Goal: Task Accomplishment & Management: Manage account settings

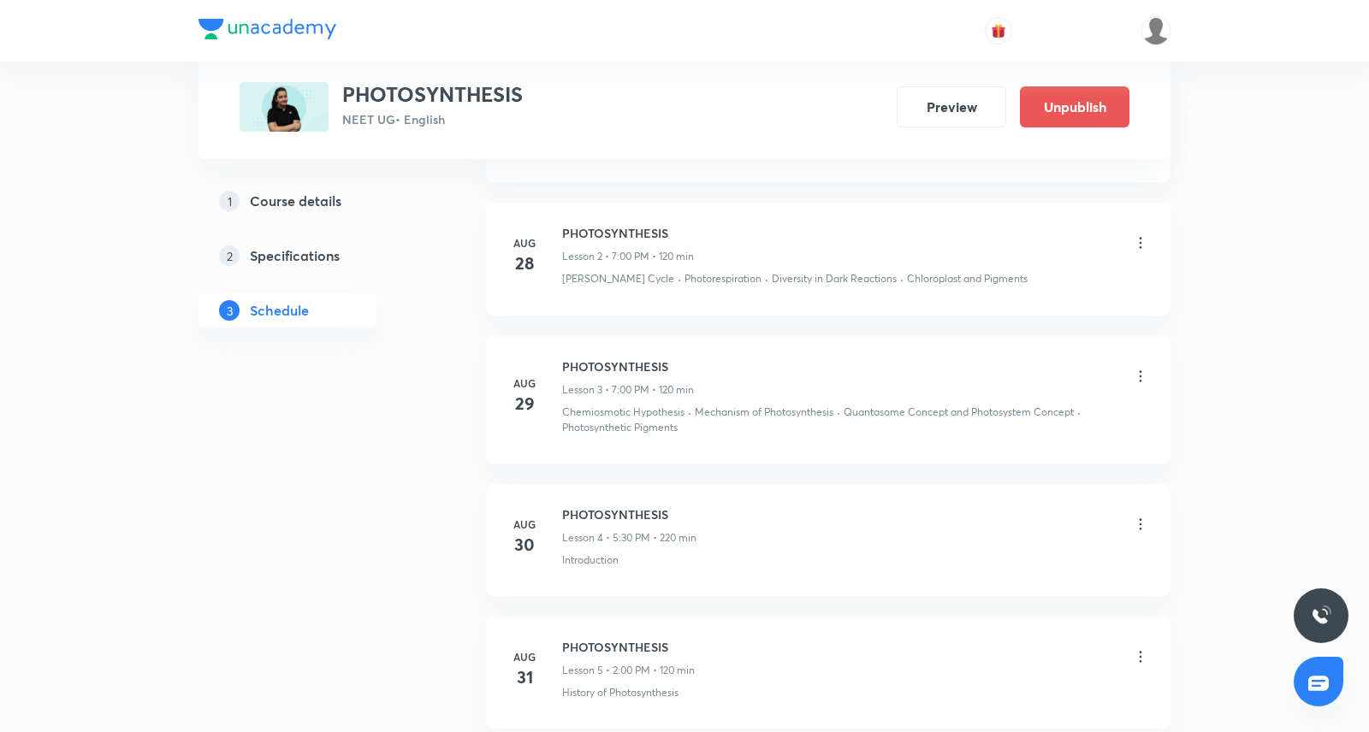
scroll to position [573, 0]
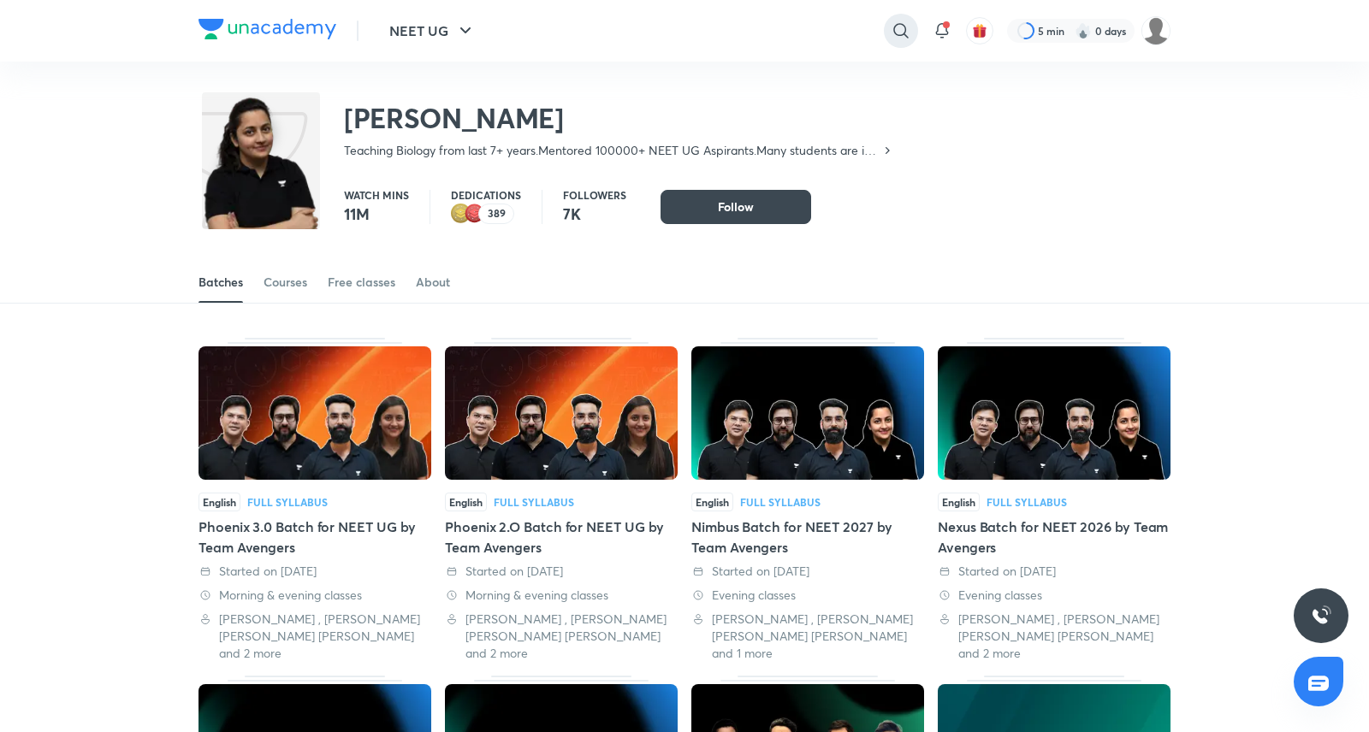
click at [895, 29] on icon at bounding box center [901, 31] width 21 height 21
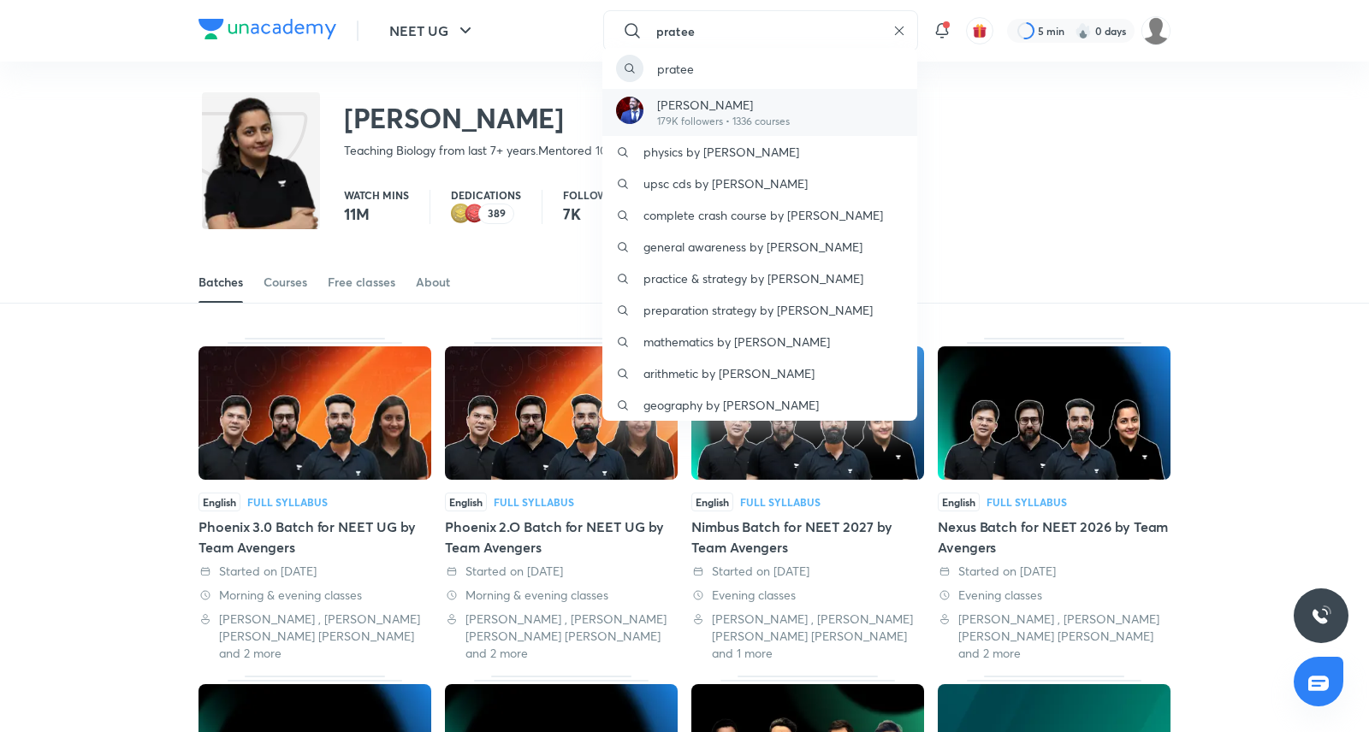
type input "pratee"
click at [809, 98] on div "Prateek Jain 179K followers • 1336 courses" at bounding box center [759, 112] width 315 height 47
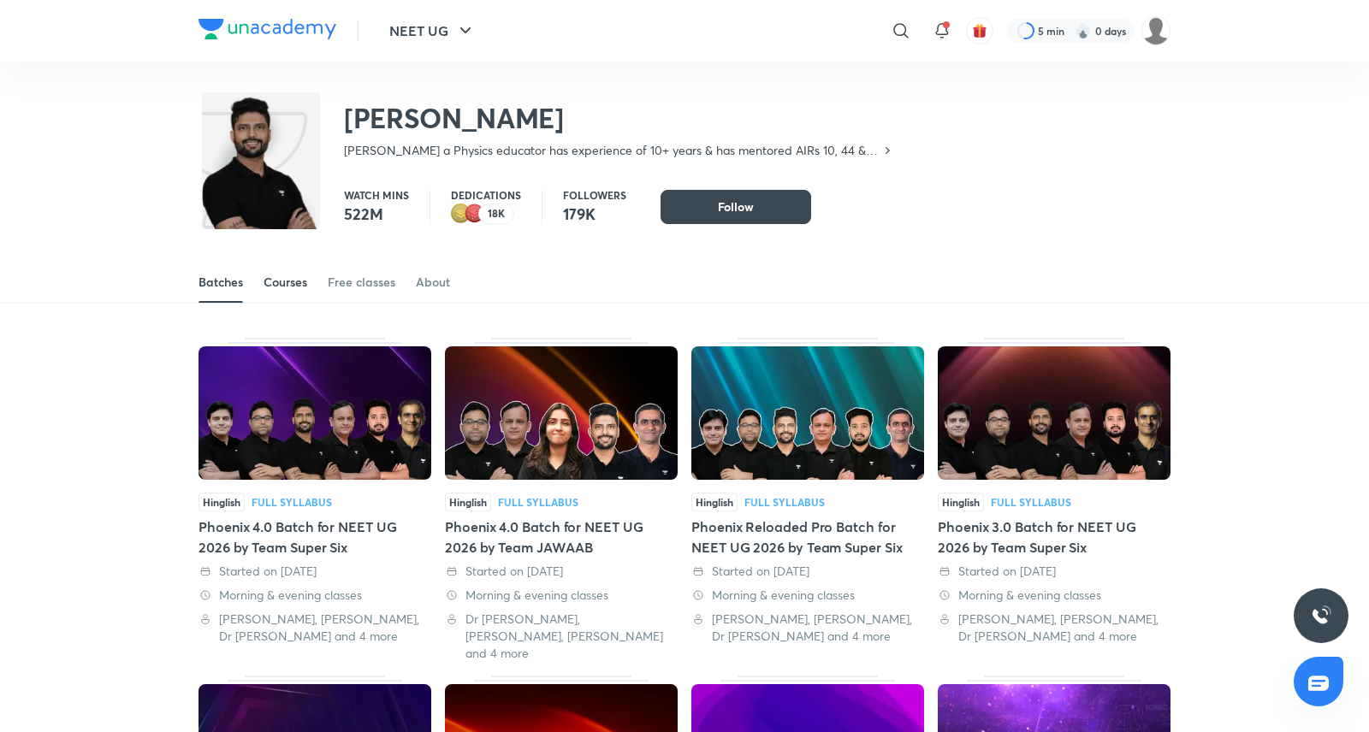
click at [293, 287] on div "Courses" at bounding box center [286, 282] width 44 height 17
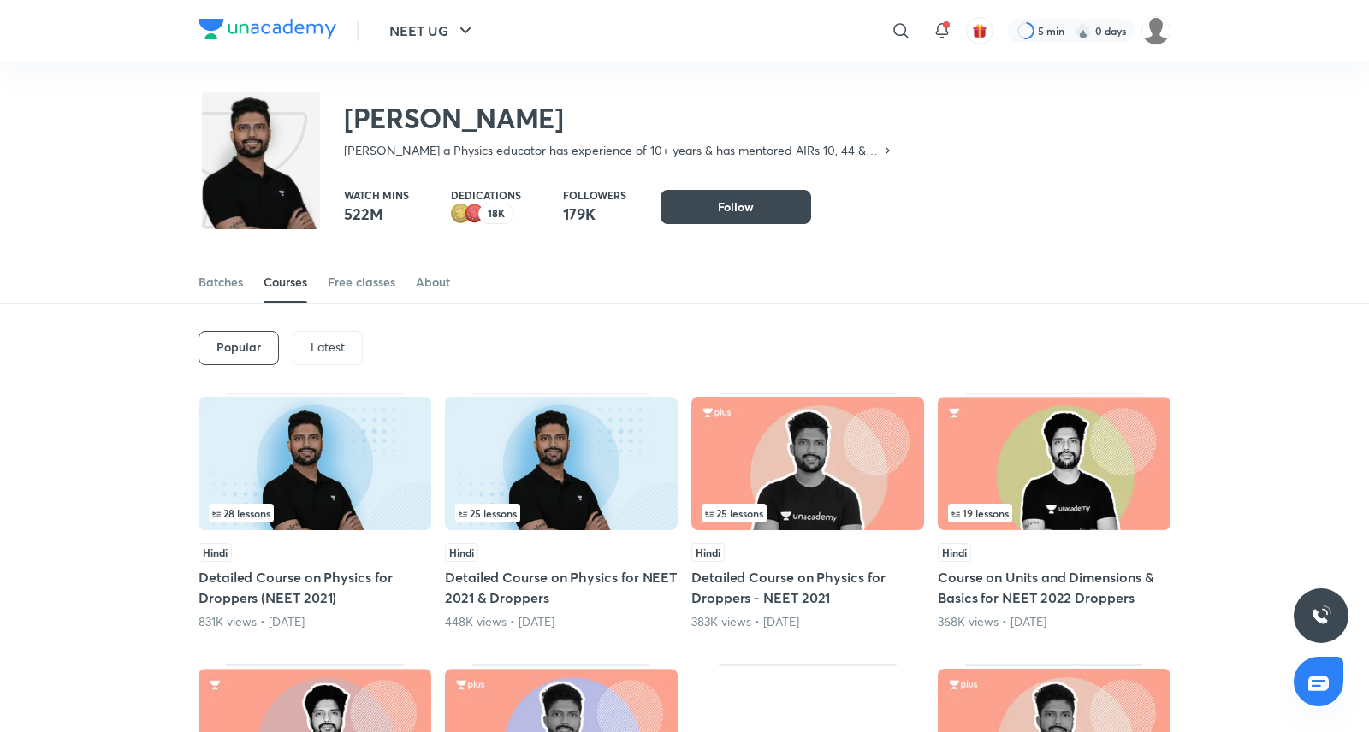
click at [337, 348] on p "Latest" at bounding box center [328, 348] width 34 height 14
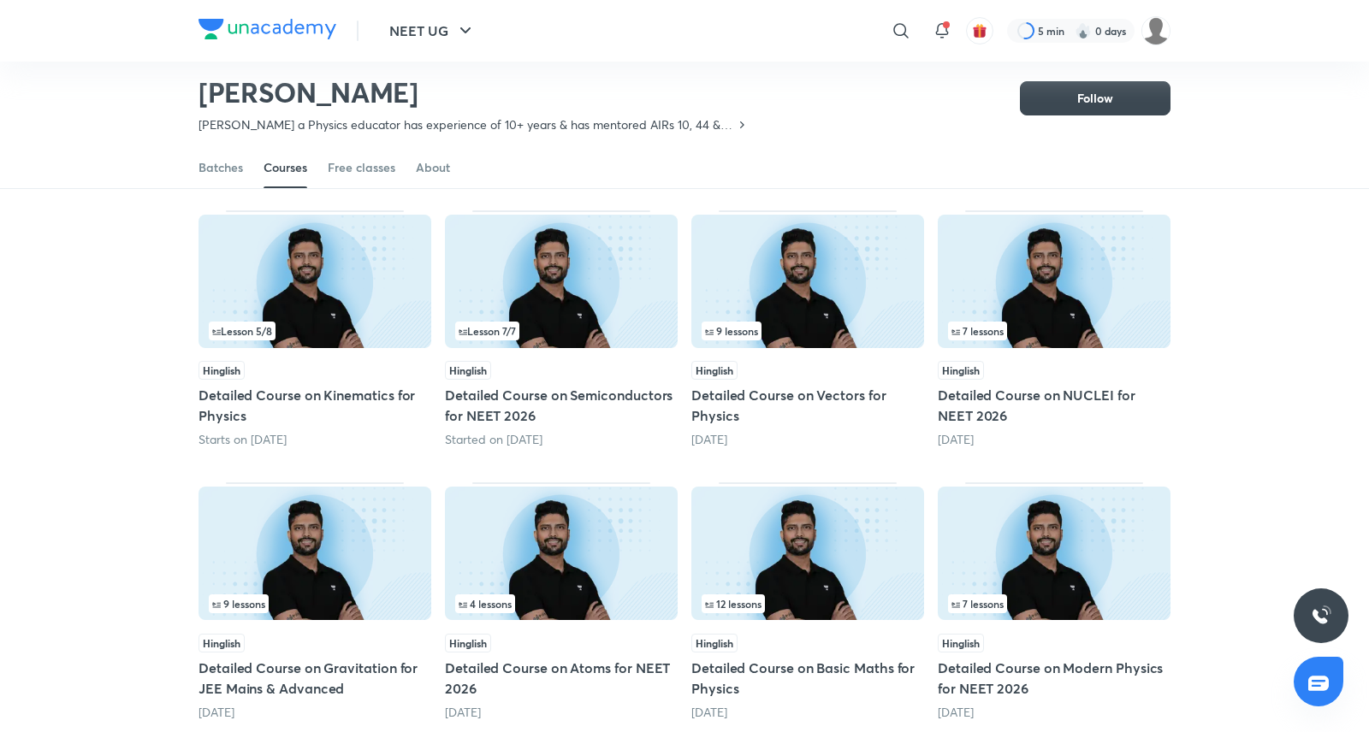
scroll to position [138, 0]
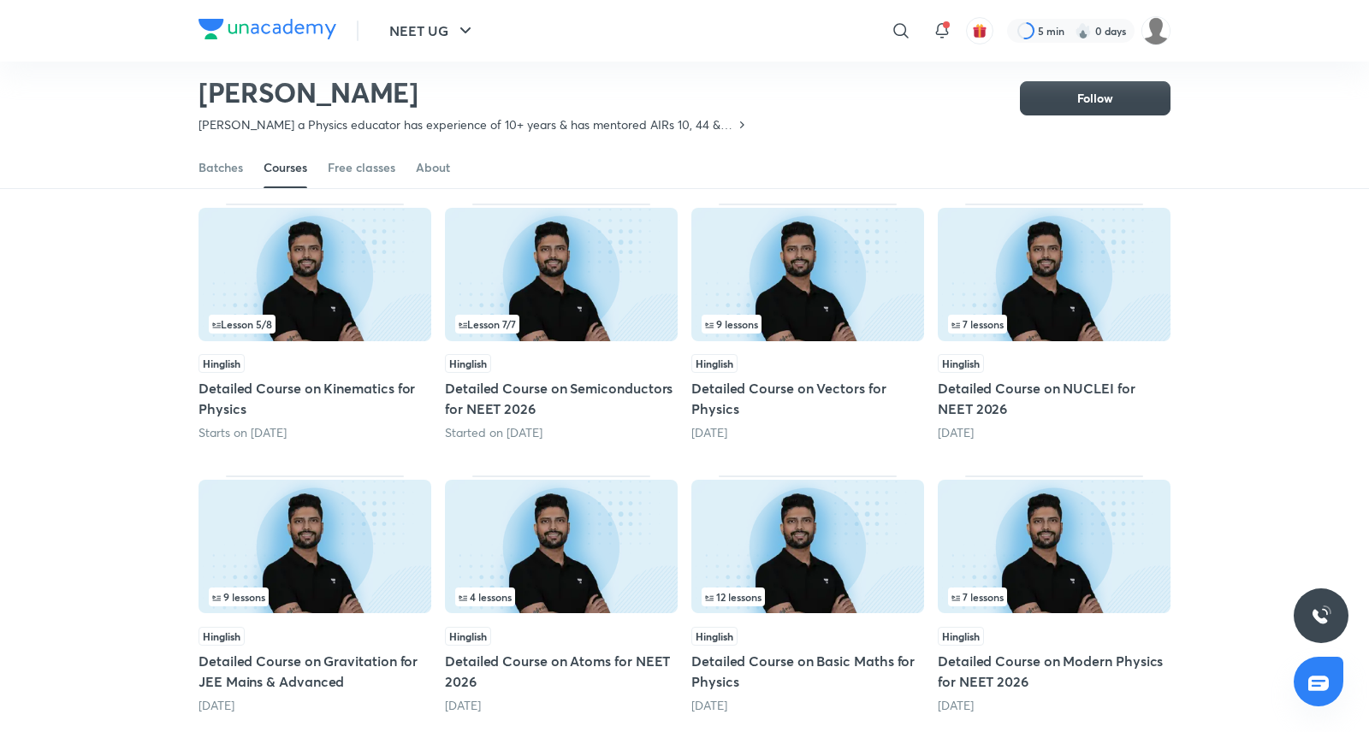
click at [336, 396] on h5 "Detailed Course on Kinematics for Physics" at bounding box center [315, 398] width 233 height 41
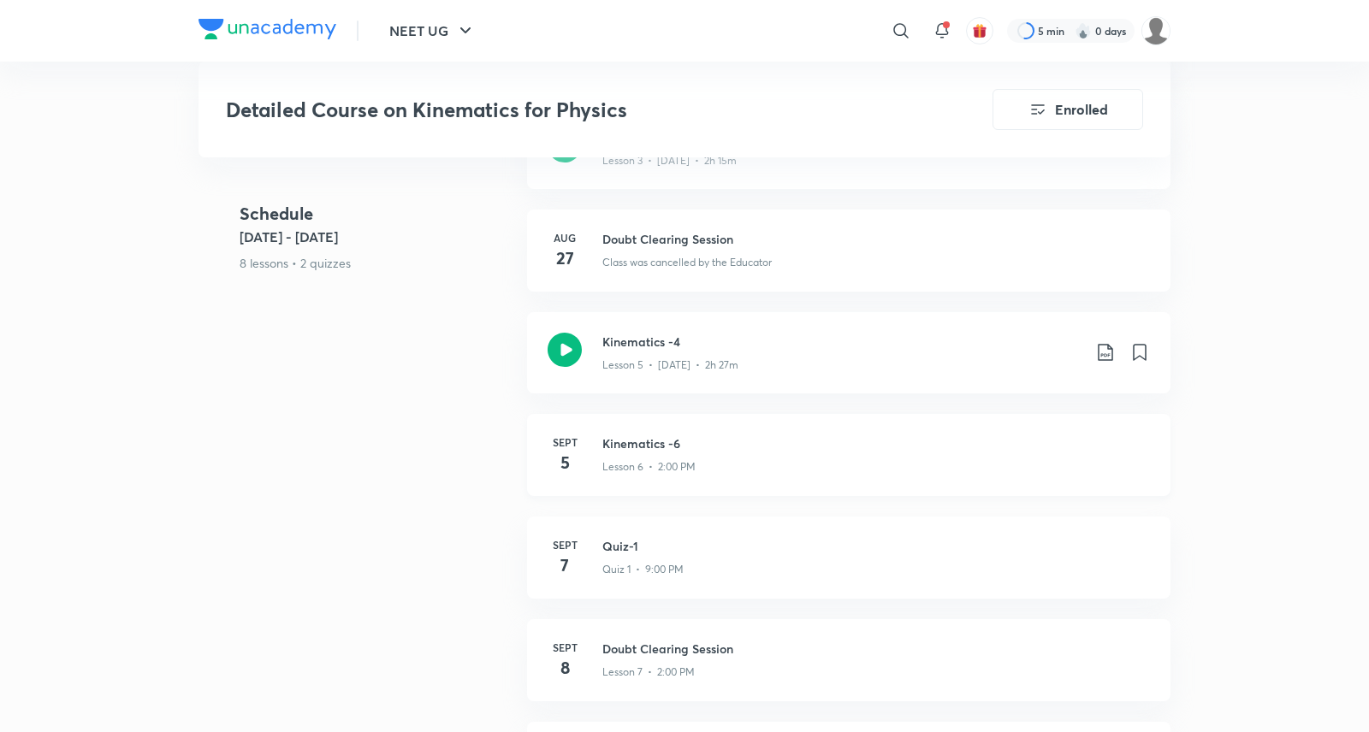
scroll to position [966, 0]
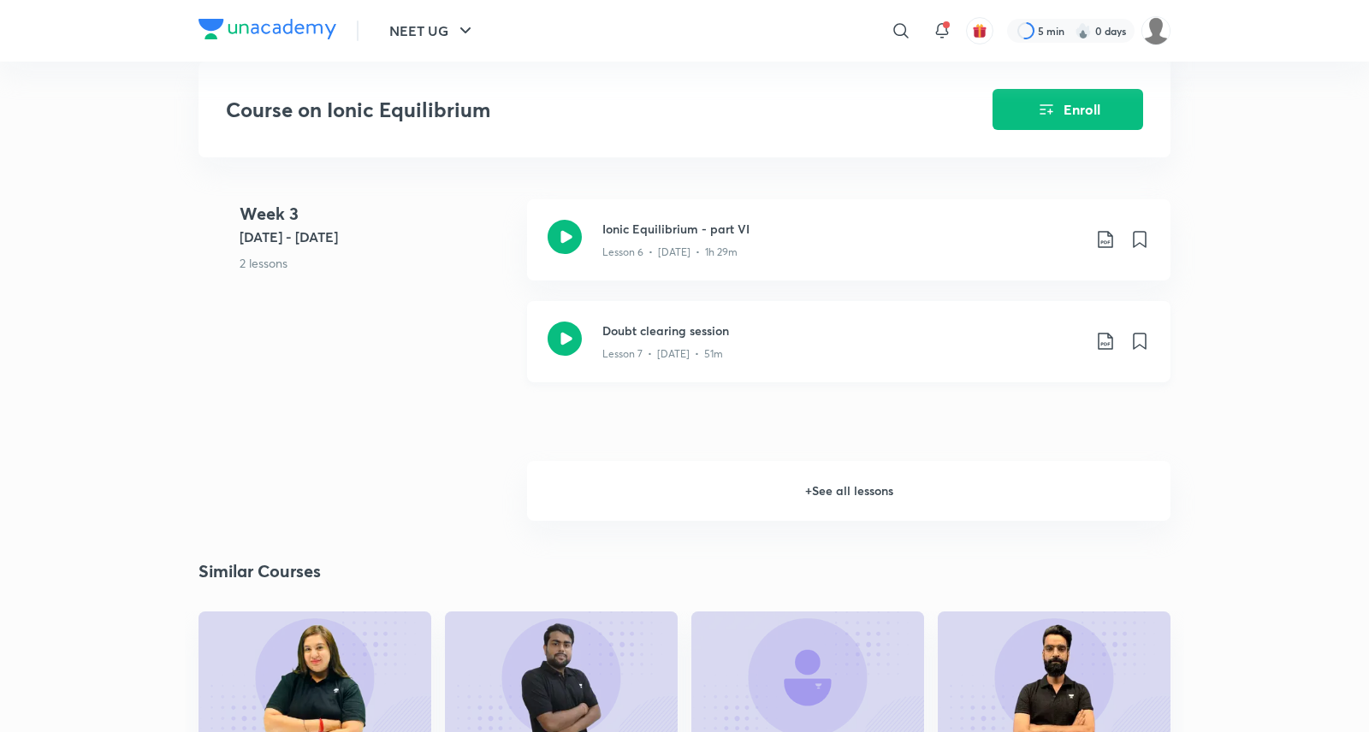
scroll to position [1386, 0]
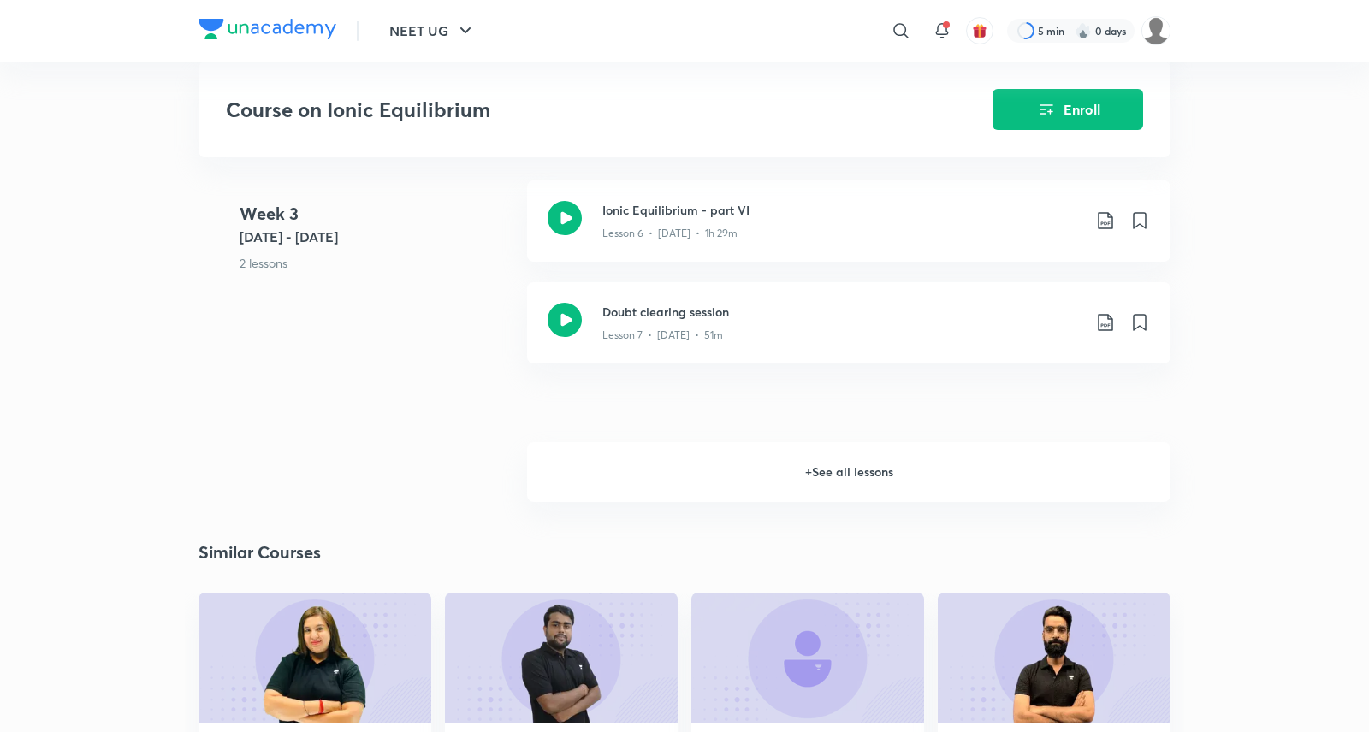
click at [835, 453] on h6 "+ See all lessons" at bounding box center [848, 472] width 643 height 60
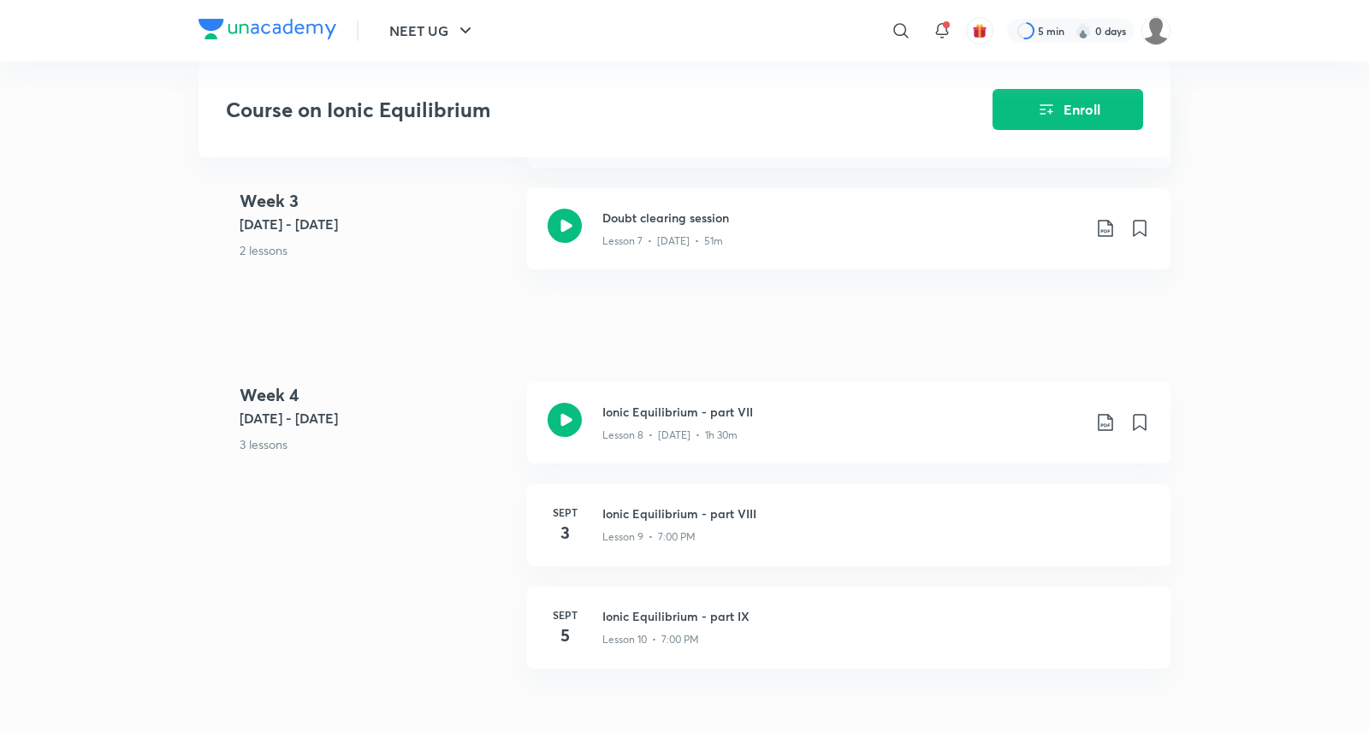
scroll to position [1517, 0]
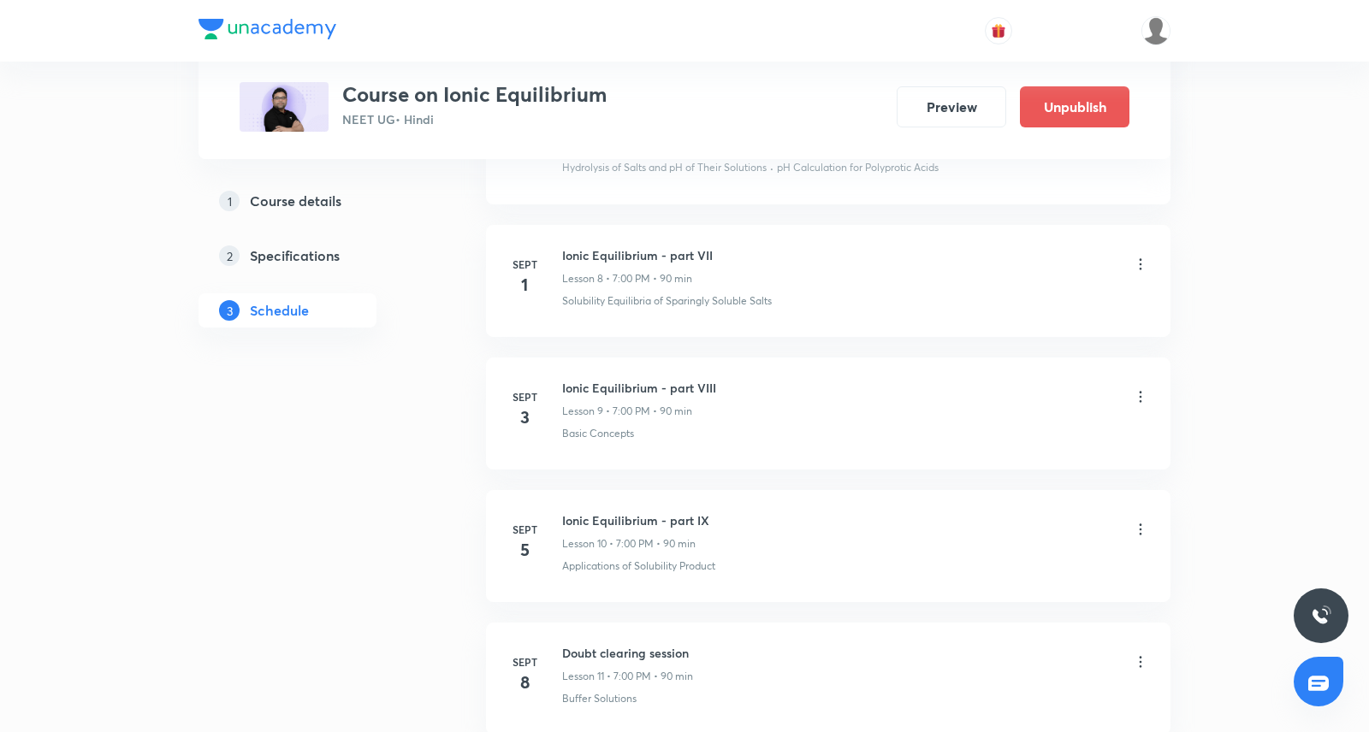
scroll to position [1858, 0]
click at [1141, 384] on icon at bounding box center [1140, 392] width 17 height 17
click at [1028, 431] on li "Edit" at bounding box center [1054, 430] width 187 height 32
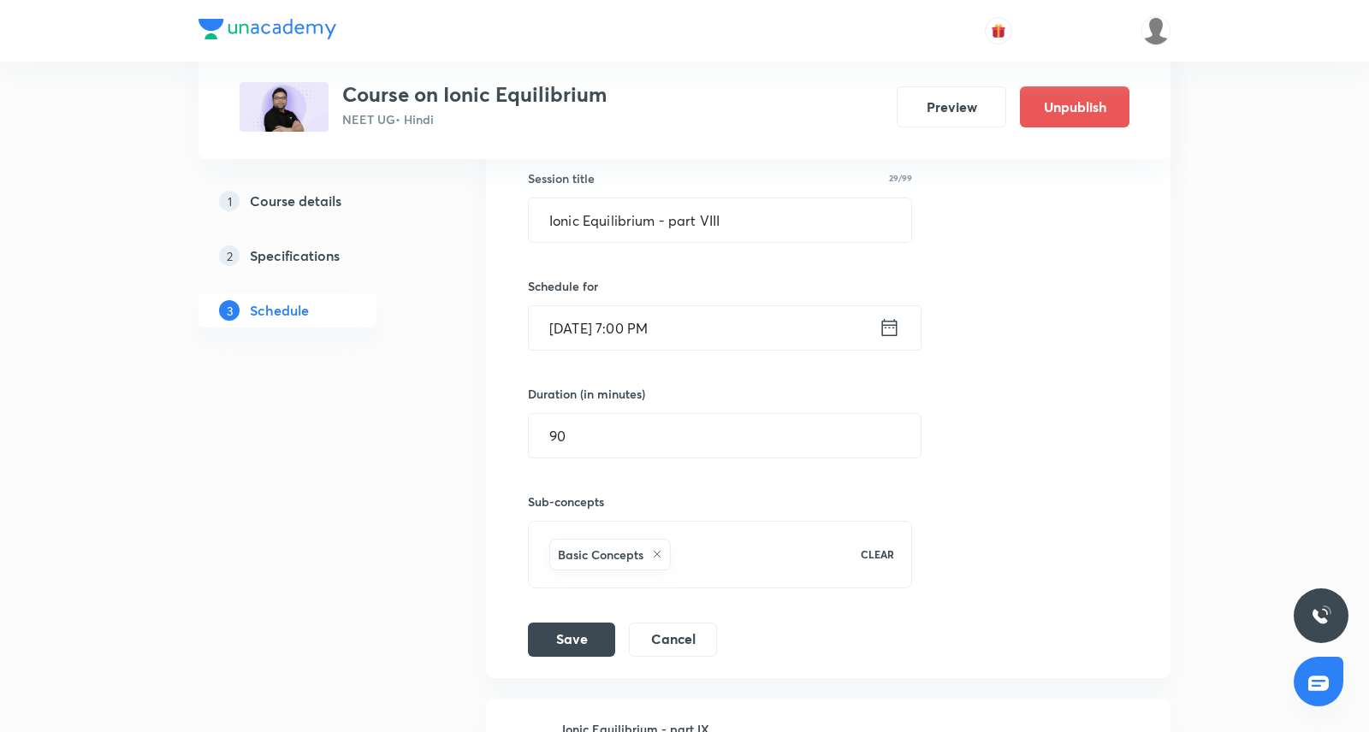
scroll to position [1502, 0]
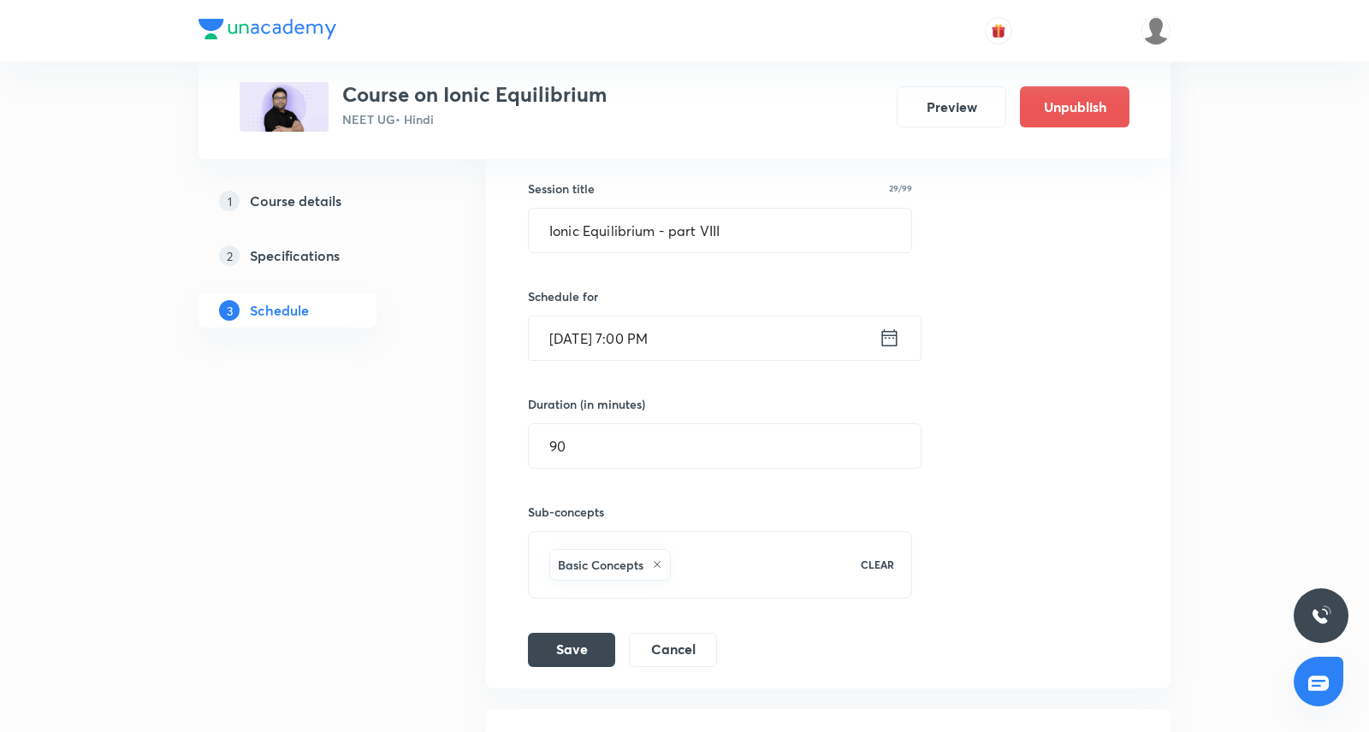
click at [889, 329] on icon at bounding box center [889, 337] width 15 height 17
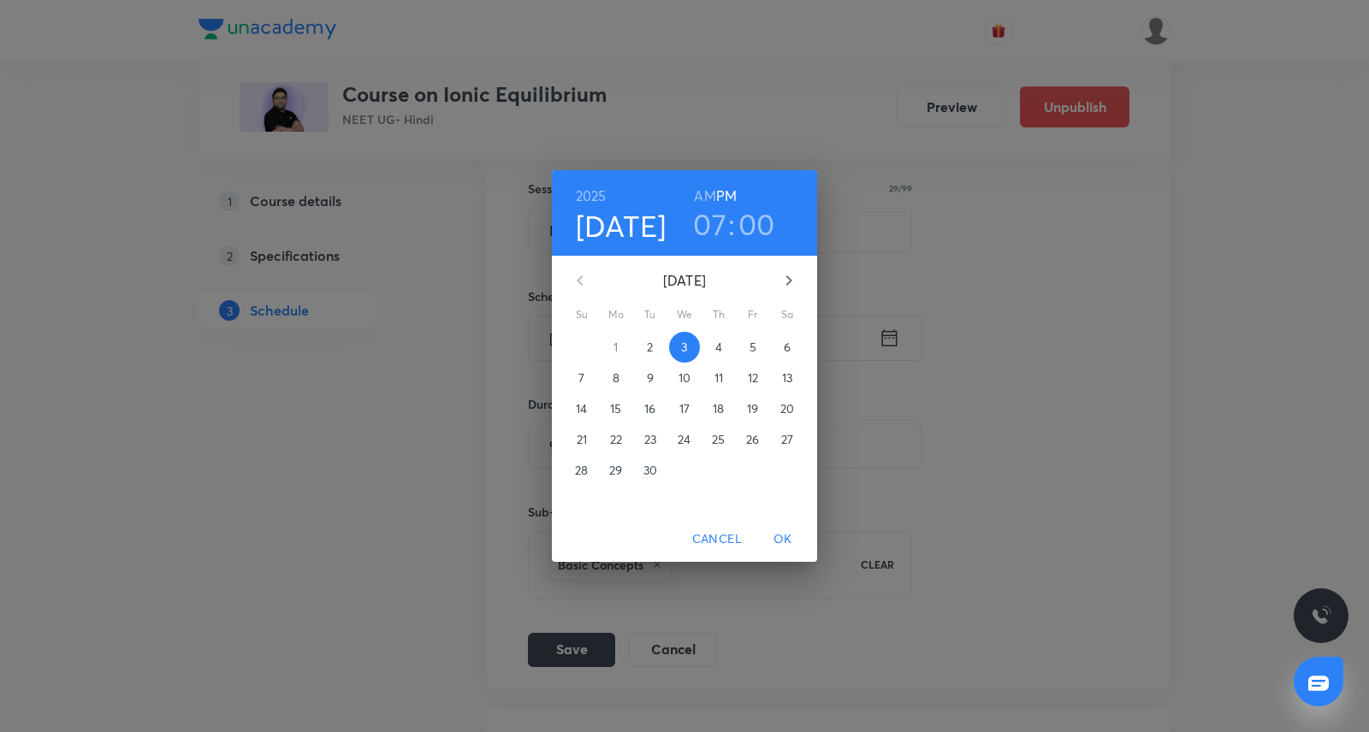
click at [708, 225] on h3 "07" at bounding box center [709, 224] width 33 height 36
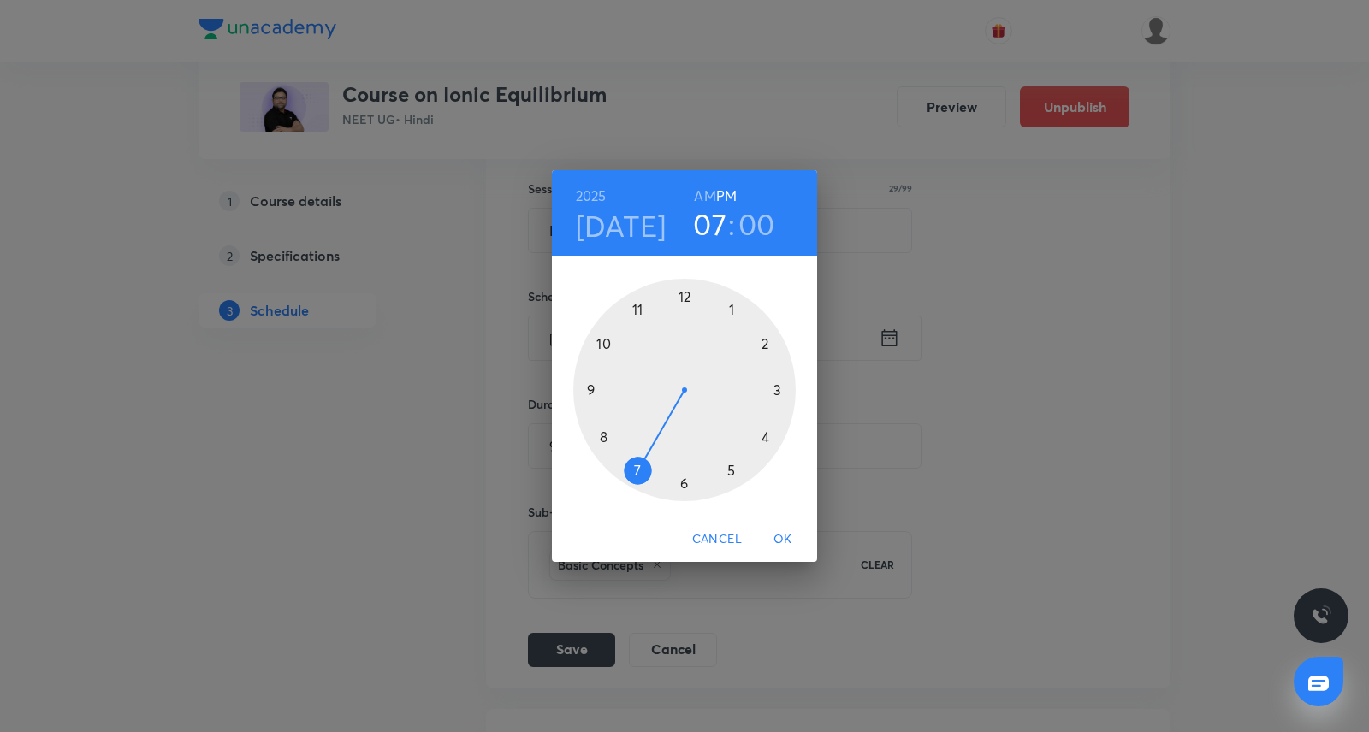
click at [760, 340] on div at bounding box center [684, 390] width 222 height 222
click at [781, 534] on span "OK" at bounding box center [782, 539] width 41 height 21
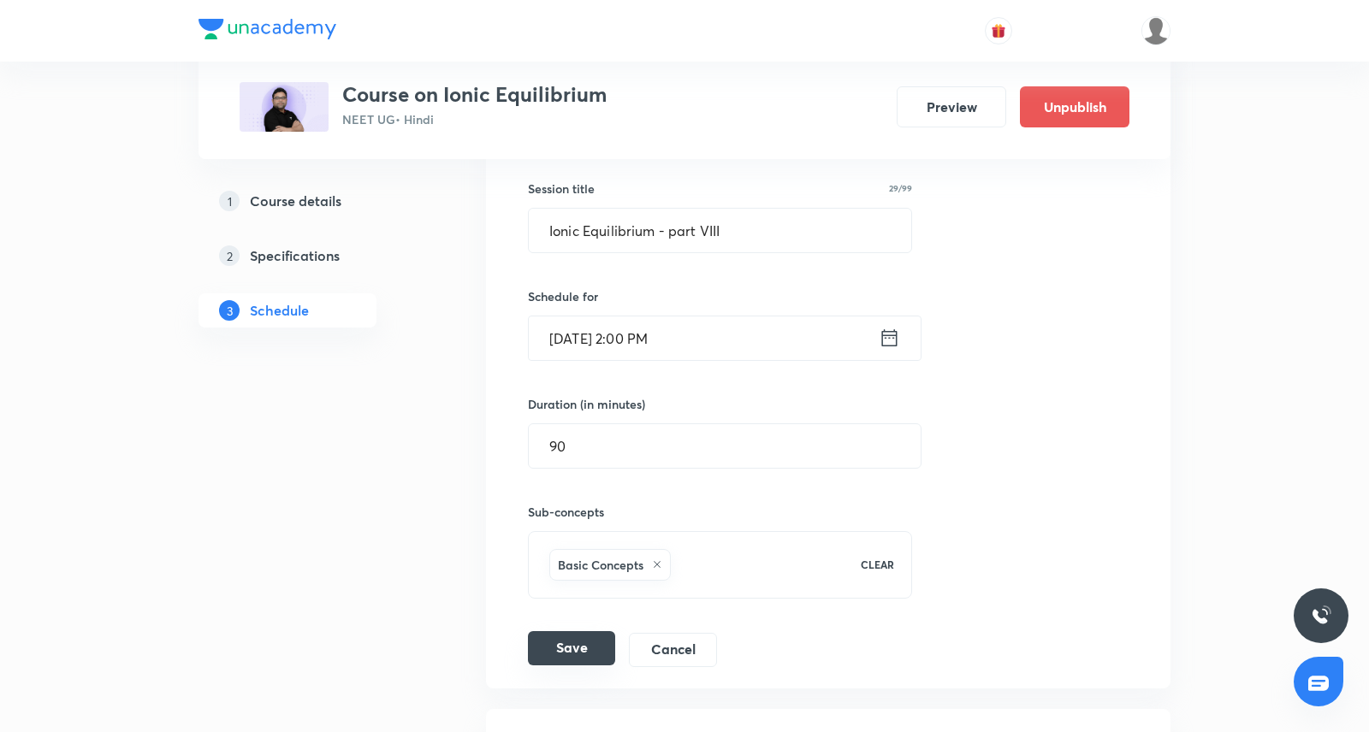
click at [590, 638] on button "Save" at bounding box center [571, 648] width 87 height 34
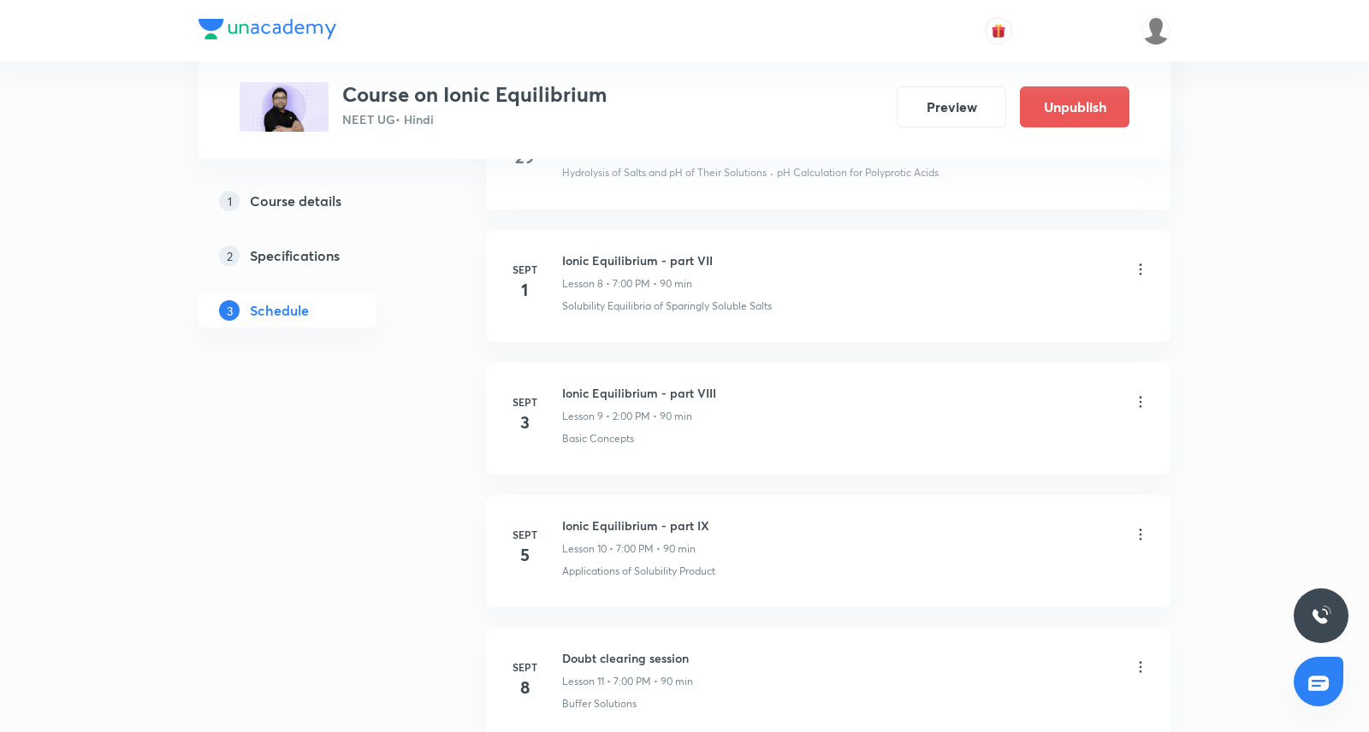
scroll to position [1861, 0]
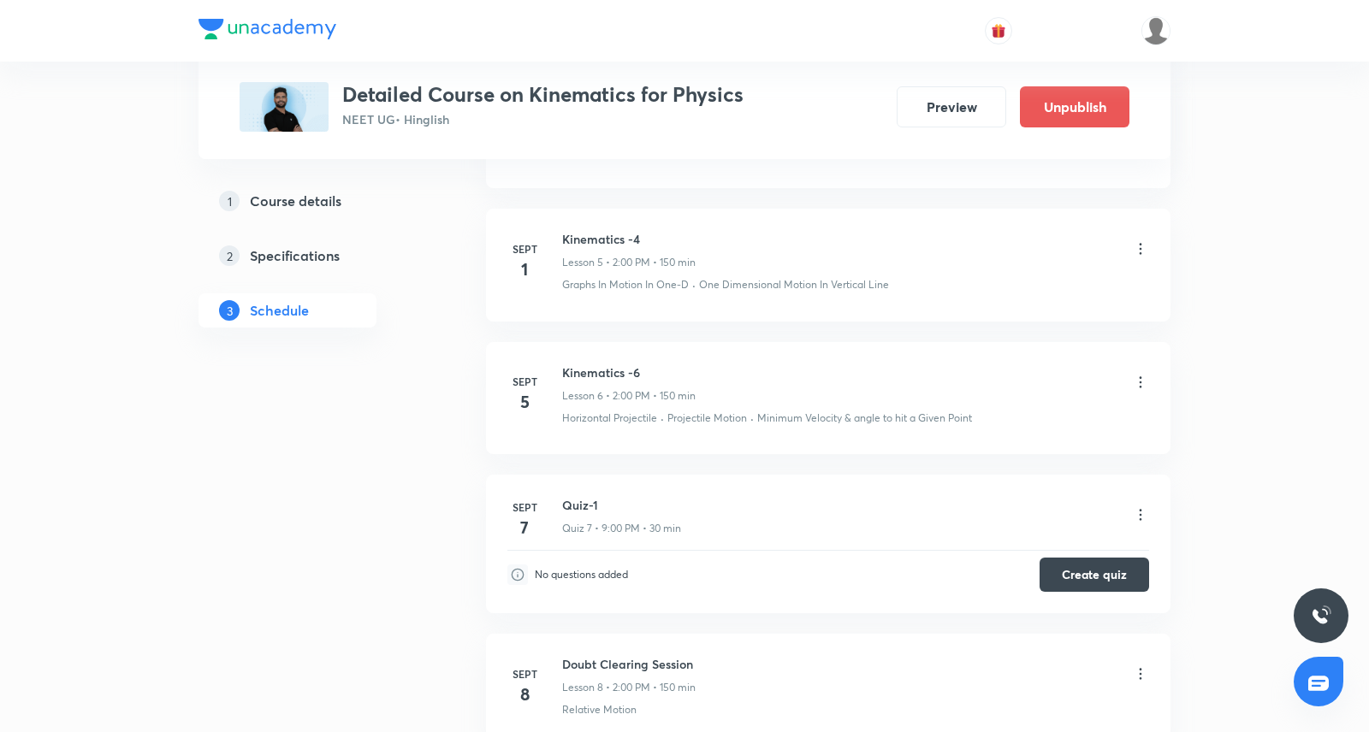
scroll to position [1473, 0]
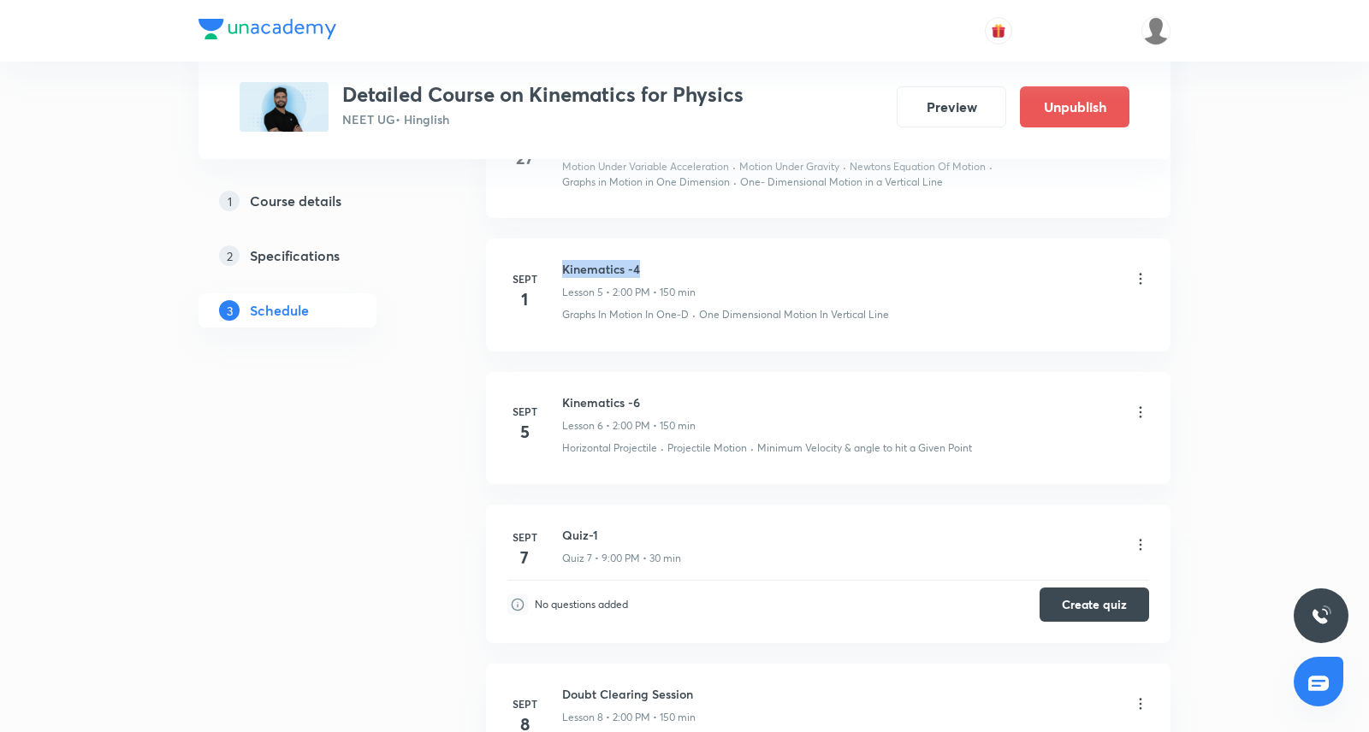
drag, startPoint x: 562, startPoint y: 264, endPoint x: 648, endPoint y: 264, distance: 85.6
click at [649, 264] on h6 "Kinematics -4" at bounding box center [628, 269] width 133 height 18
copy h6 "Kinematics -4"
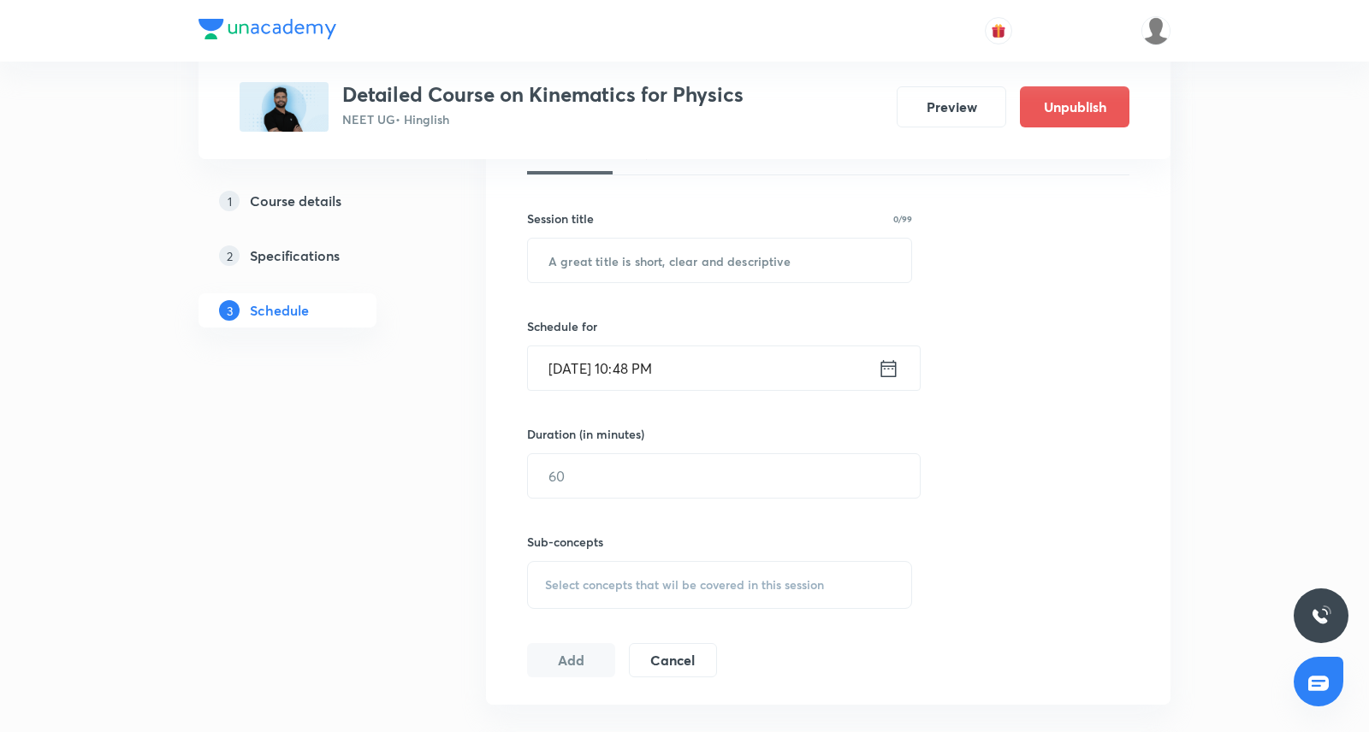
scroll to position [401, 0]
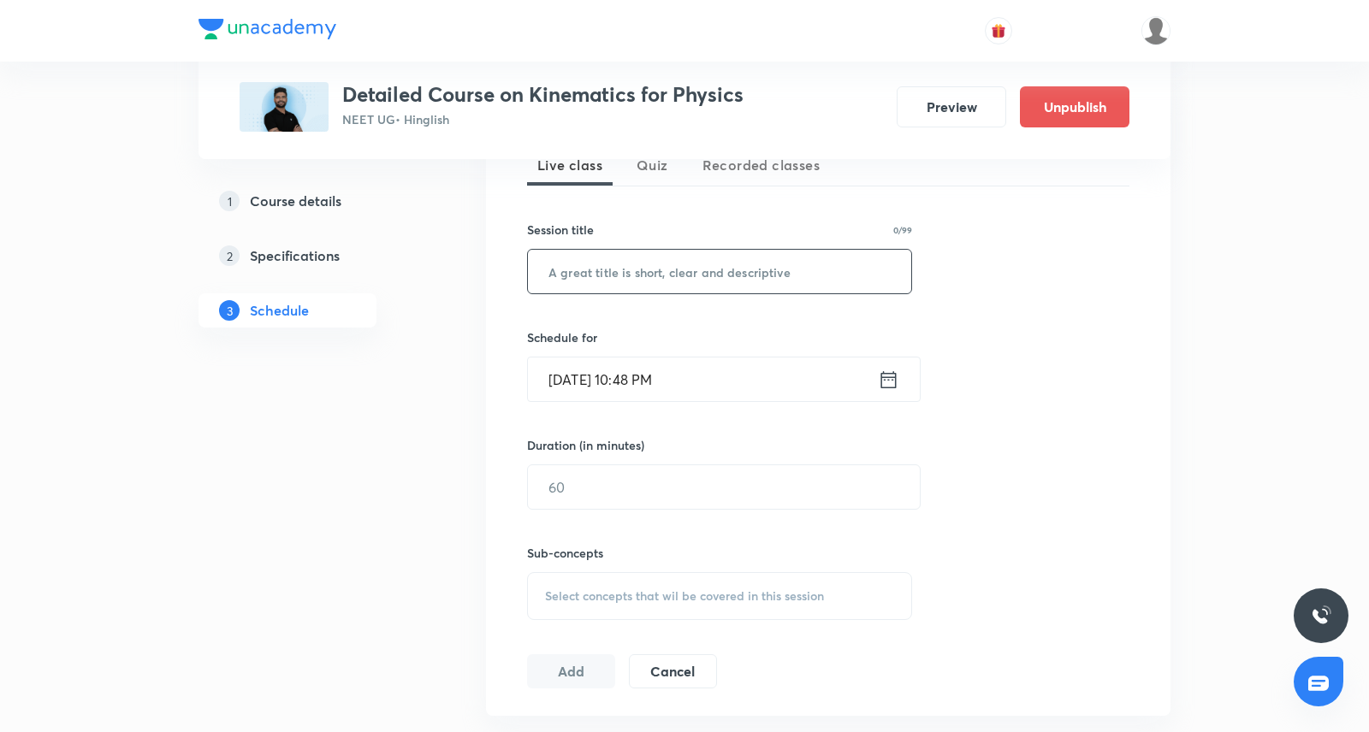
click at [636, 267] on input "text" at bounding box center [719, 272] width 383 height 44
paste input "Kinematics -4"
type input "Kinematics -5"
click at [896, 382] on icon at bounding box center [888, 378] width 15 height 17
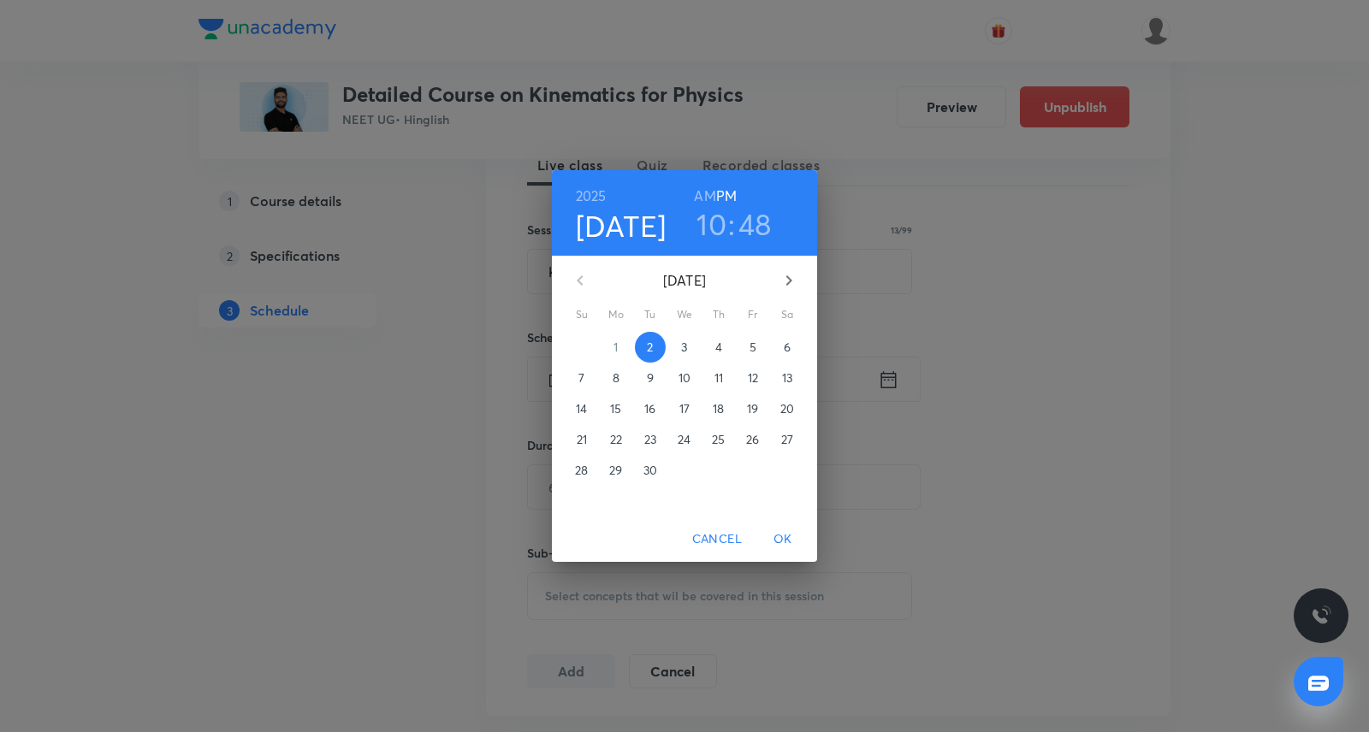
click at [690, 347] on span "3" at bounding box center [684, 347] width 31 height 17
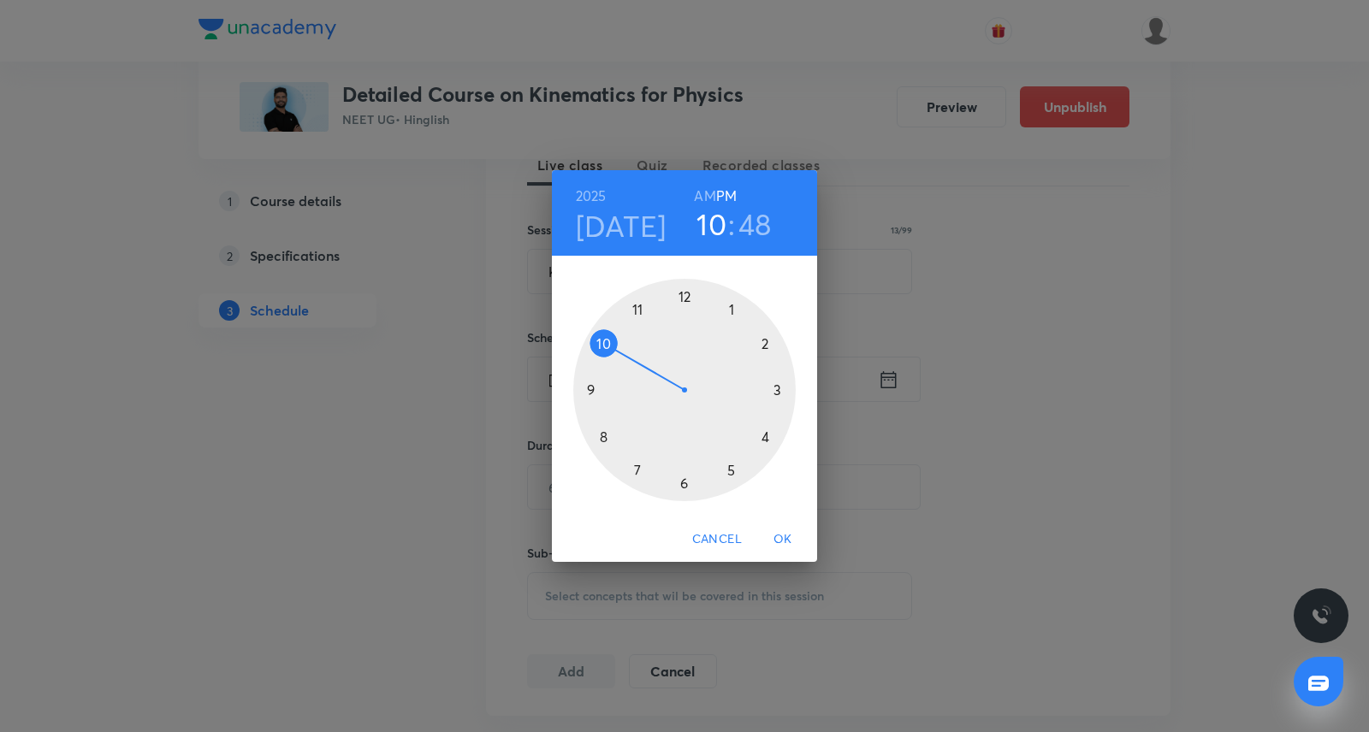
click at [636, 466] on div at bounding box center [684, 390] width 222 height 222
click at [682, 293] on div at bounding box center [684, 390] width 222 height 222
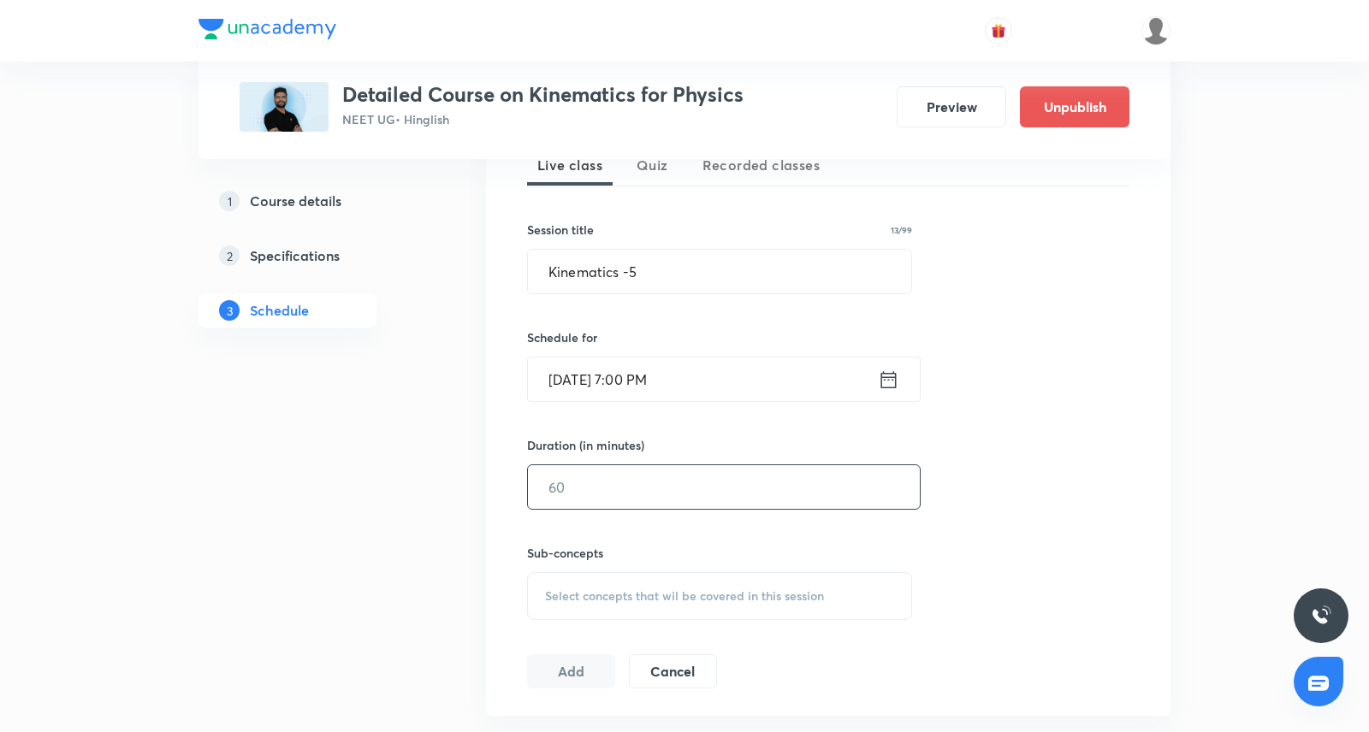
click at [646, 485] on input "text" at bounding box center [724, 487] width 392 height 44
type input "150"
click at [645, 595] on span "Select concepts that wil be covered in this session" at bounding box center [684, 597] width 279 height 14
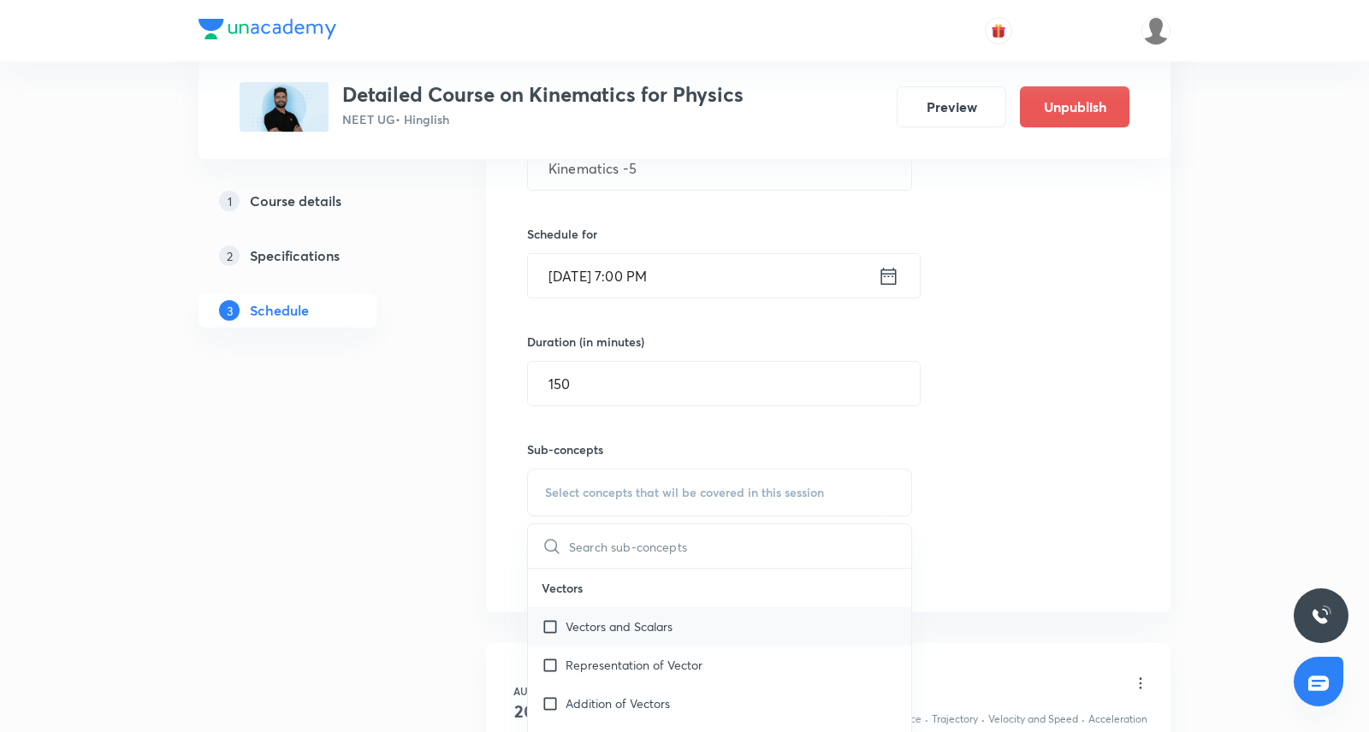
click at [663, 632] on p "Vectors and Scalars" at bounding box center [619, 627] width 107 height 18
checkbox input "true"
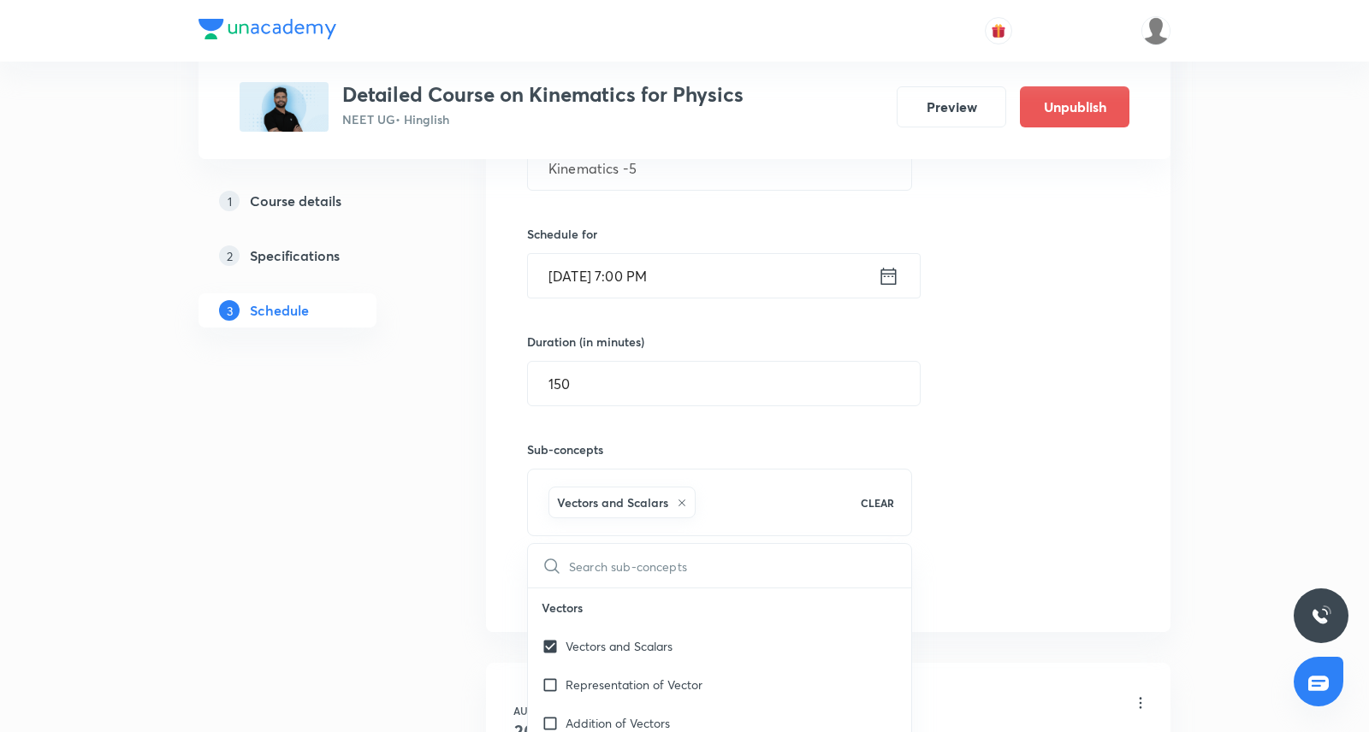
click at [1088, 374] on div "Session 11 Live class Quiz Recorded classes Session title 13/99 Kinematics -5 ​…" at bounding box center [828, 303] width 602 height 603
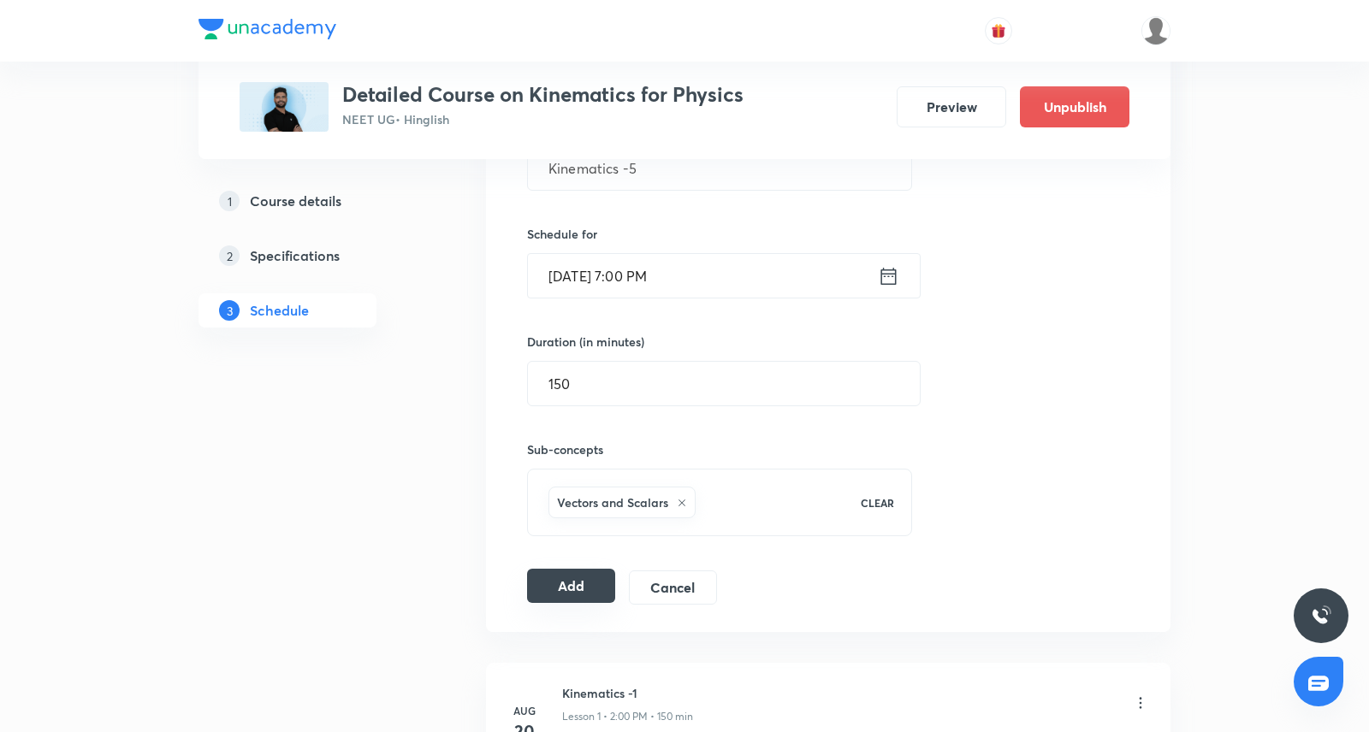
click at [593, 581] on button "Add" at bounding box center [571, 586] width 88 height 34
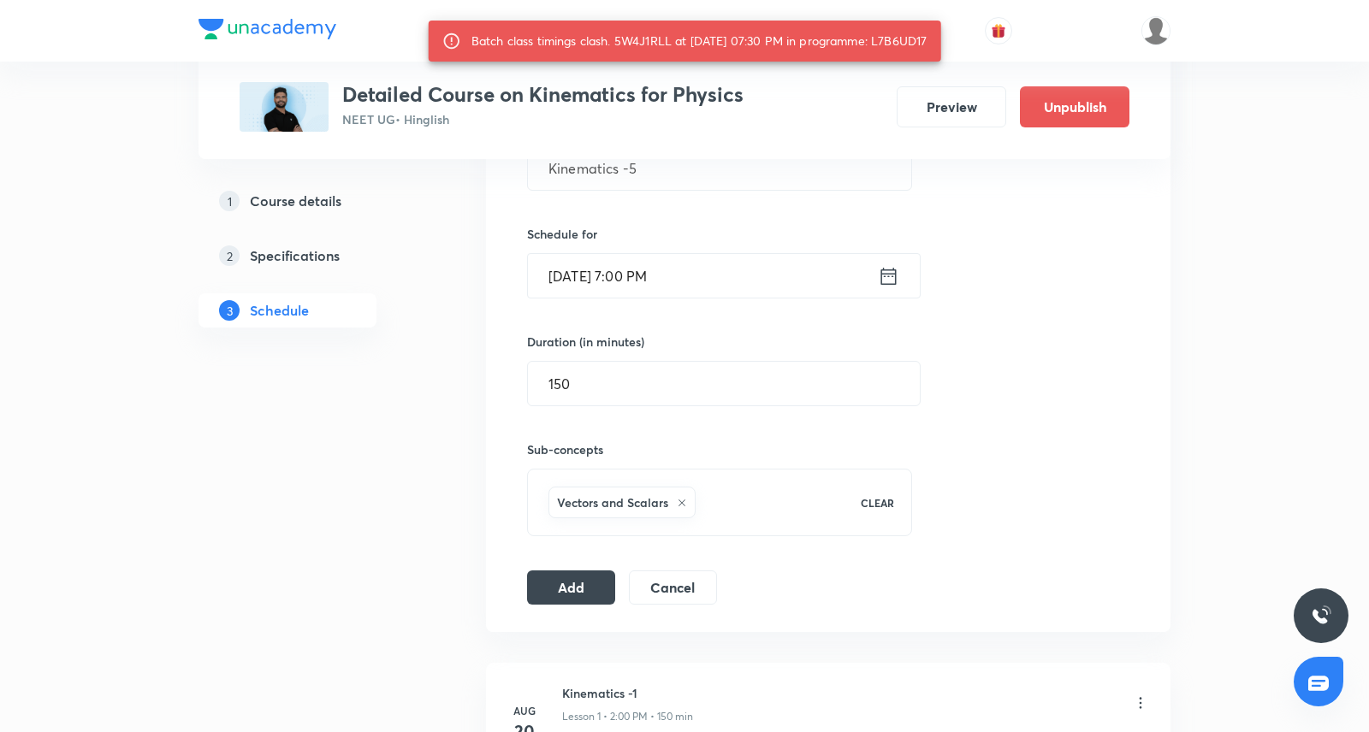
drag, startPoint x: 890, startPoint y: 44, endPoint x: 945, endPoint y: 41, distance: 54.8
click at [941, 41] on div "Batch class timings clash. 5W4J1RLL at 03 Sep 2025 07:30 PM in programme: L7B6U…" at bounding box center [685, 41] width 513 height 41
copy div "L7B6UD17"
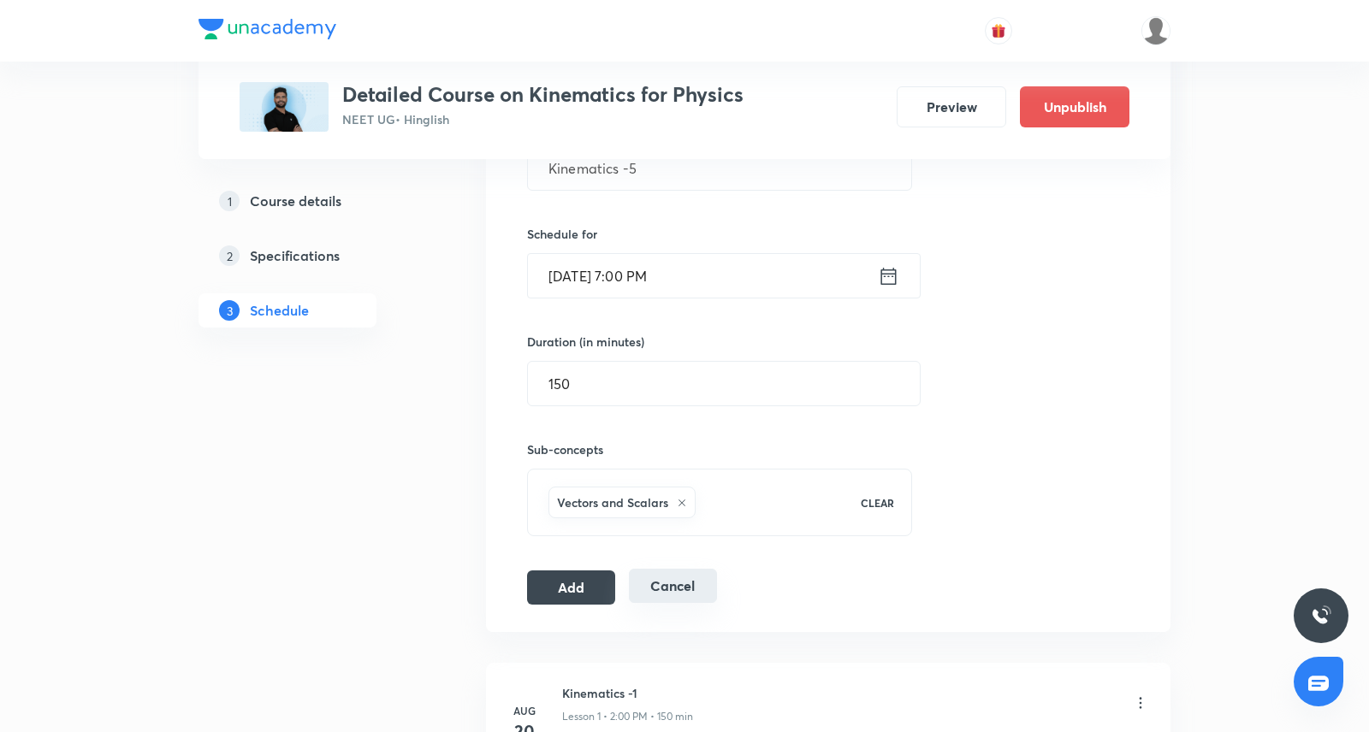
click at [658, 583] on button "Cancel" at bounding box center [673, 586] width 88 height 34
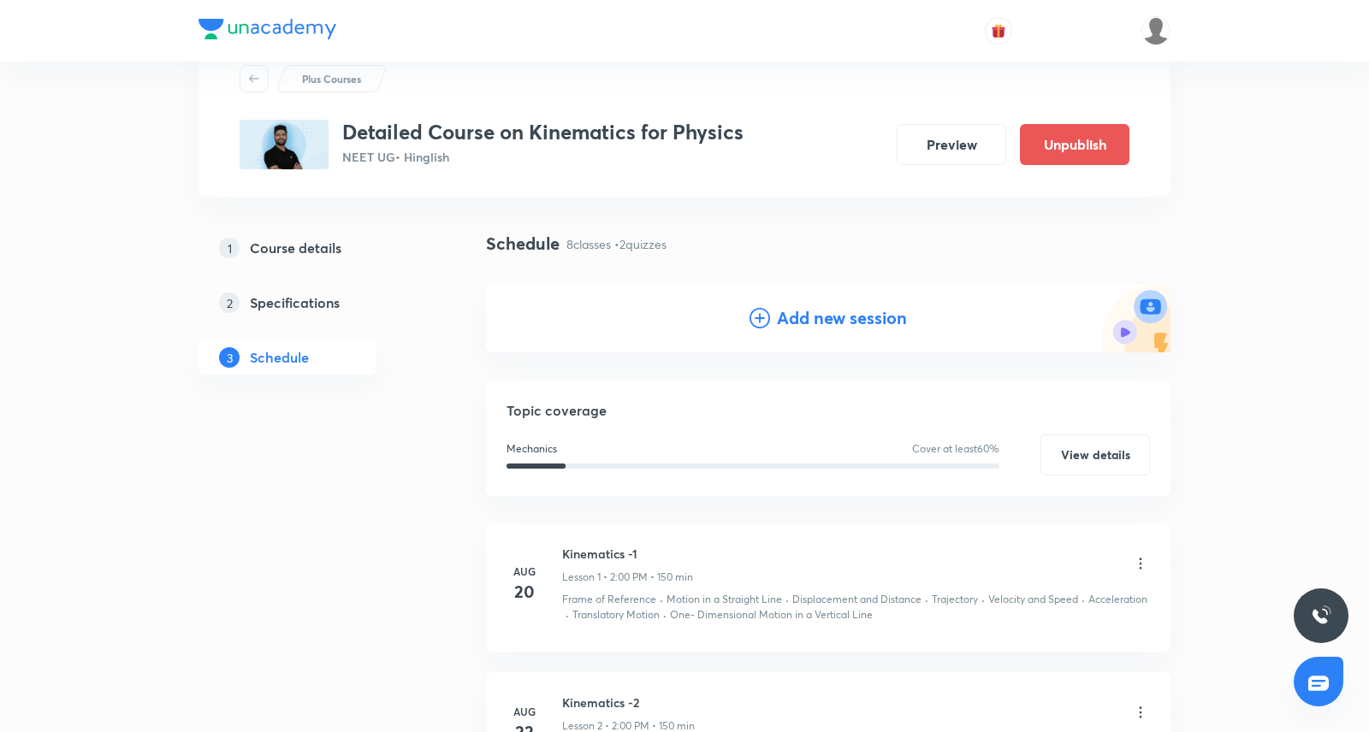
scroll to position [0, 0]
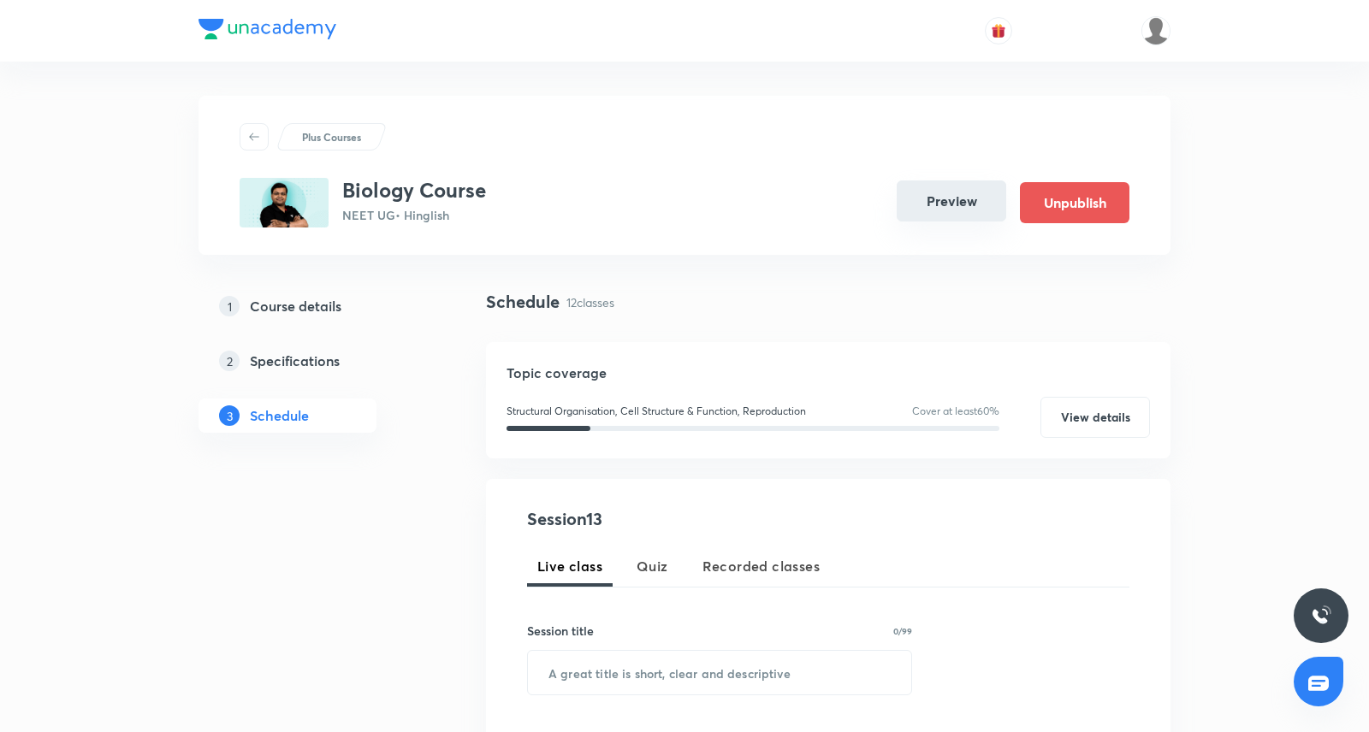
click at [945, 205] on button "Preview" at bounding box center [952, 201] width 110 height 41
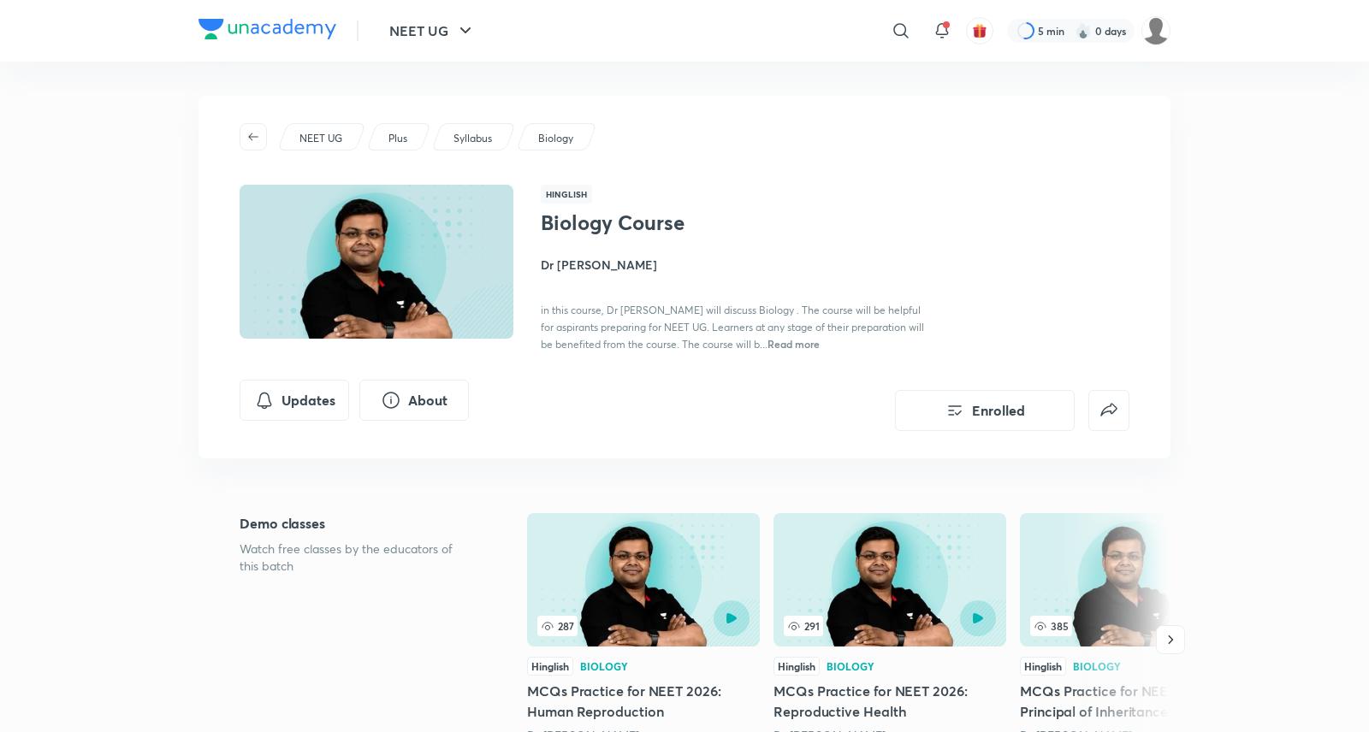
click at [572, 271] on h4 "Dr S K Singh" at bounding box center [732, 265] width 383 height 18
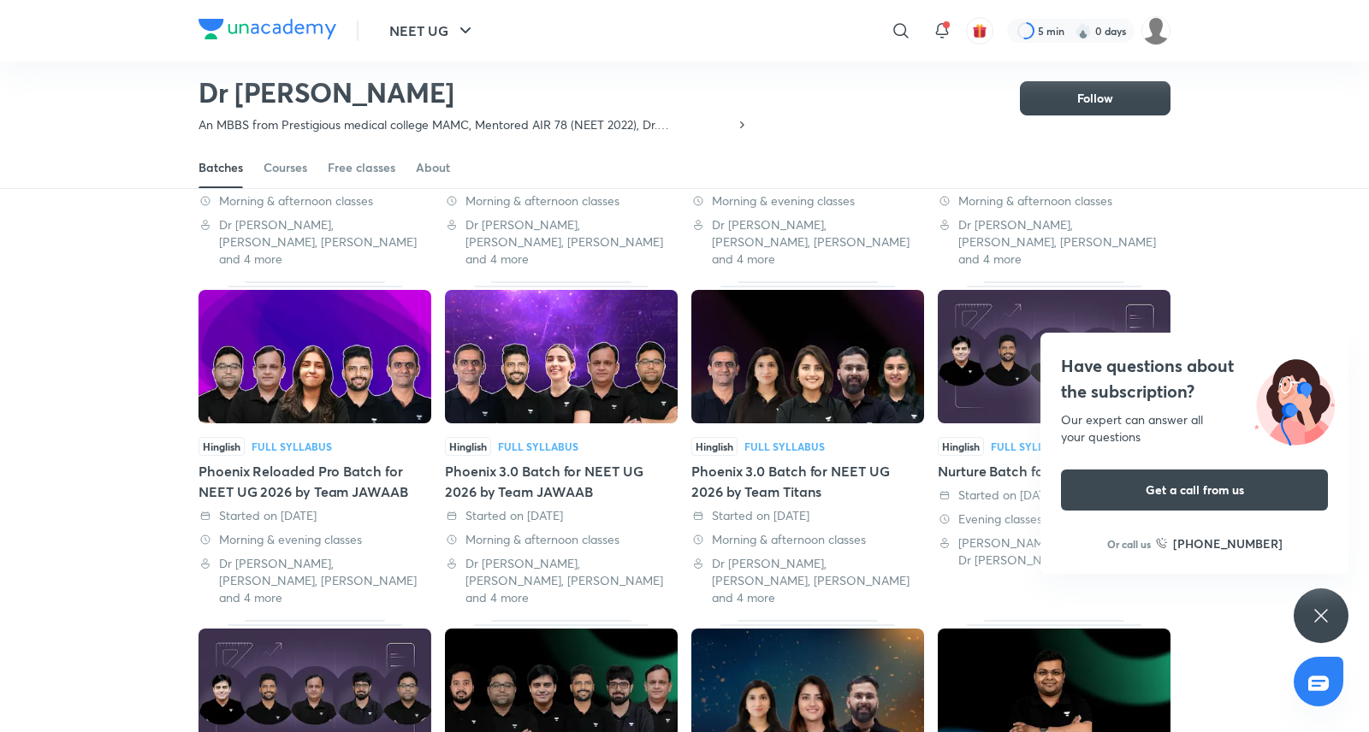
scroll to position [346, 0]
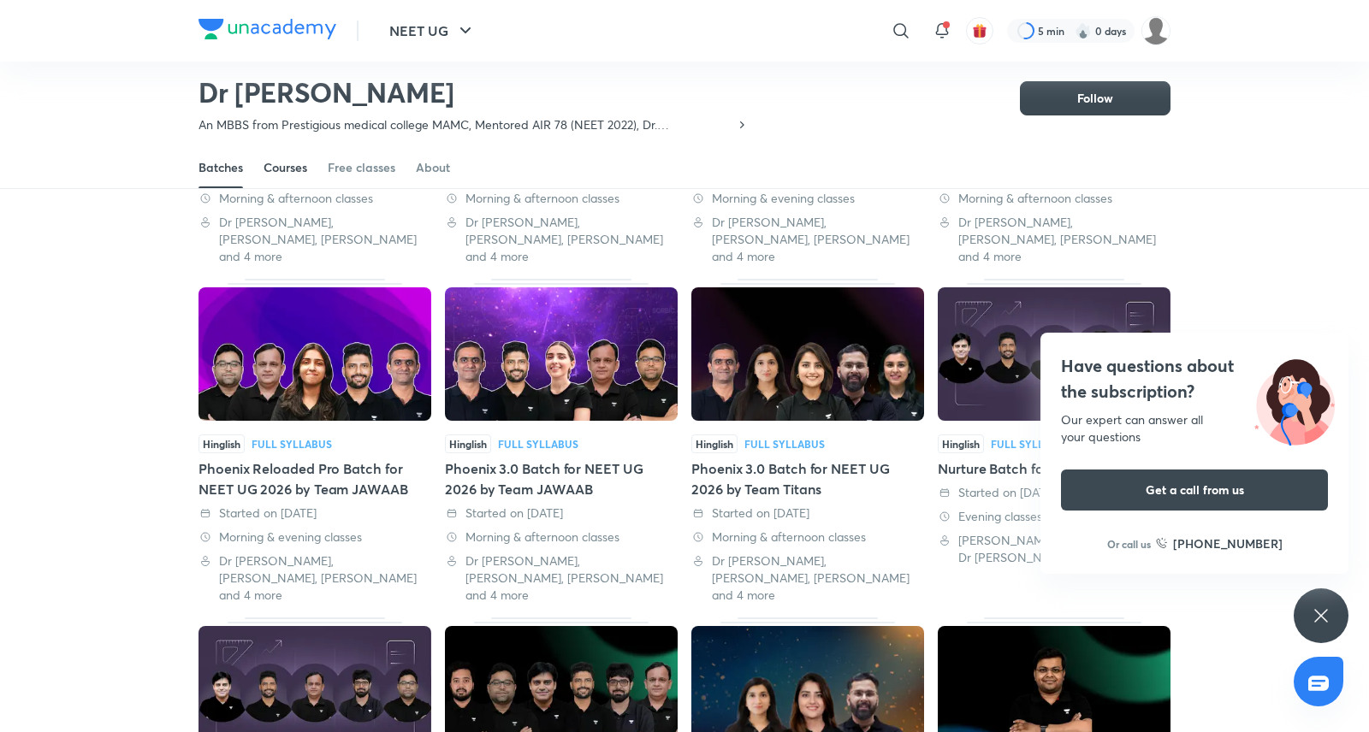
click at [276, 170] on div "Courses" at bounding box center [286, 167] width 44 height 17
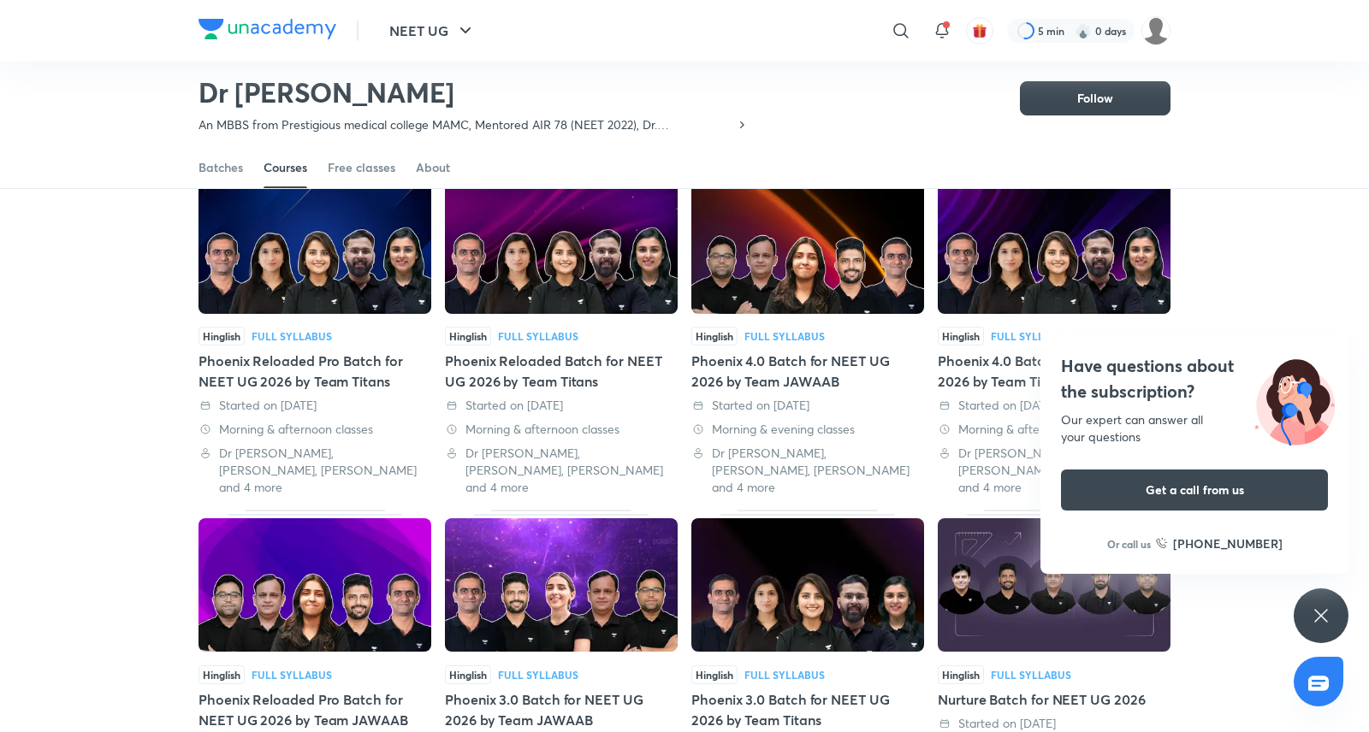
scroll to position [0, 0]
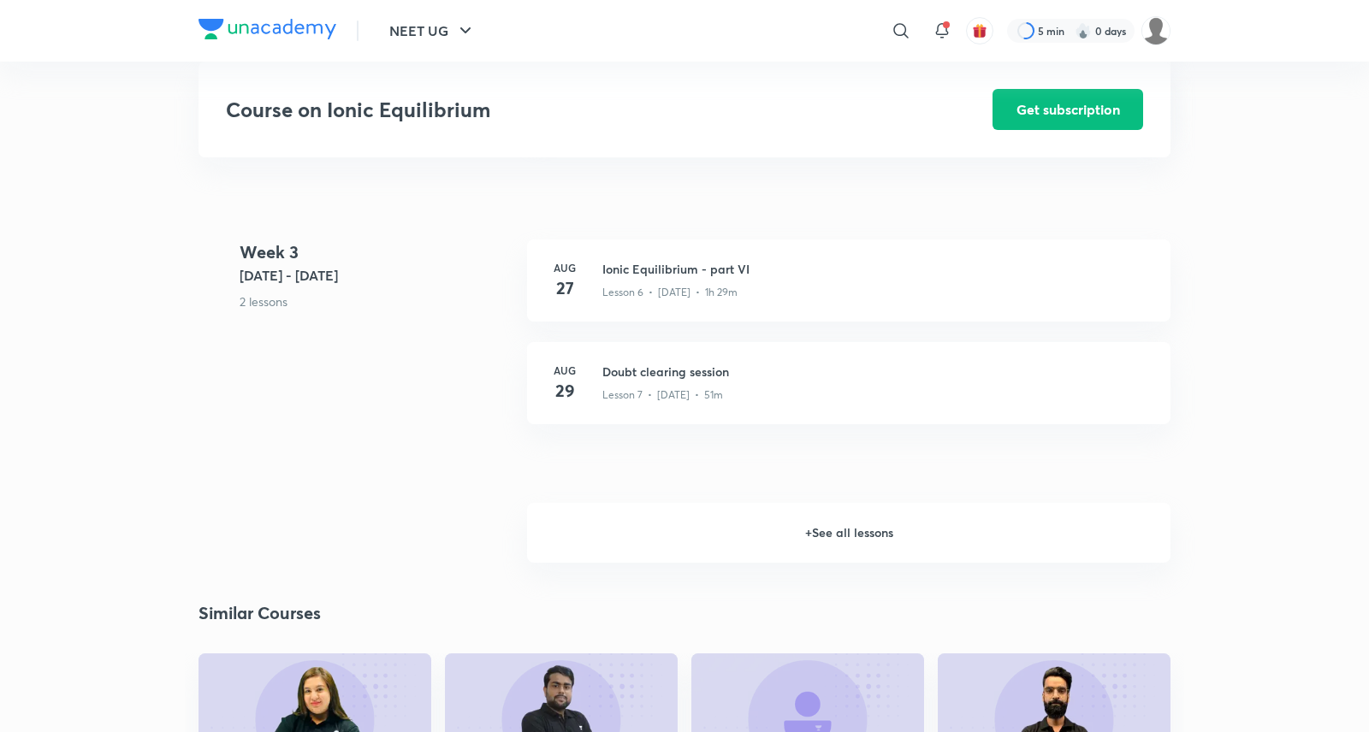
click at [824, 504] on h6 "+ See all lessons" at bounding box center [848, 533] width 643 height 60
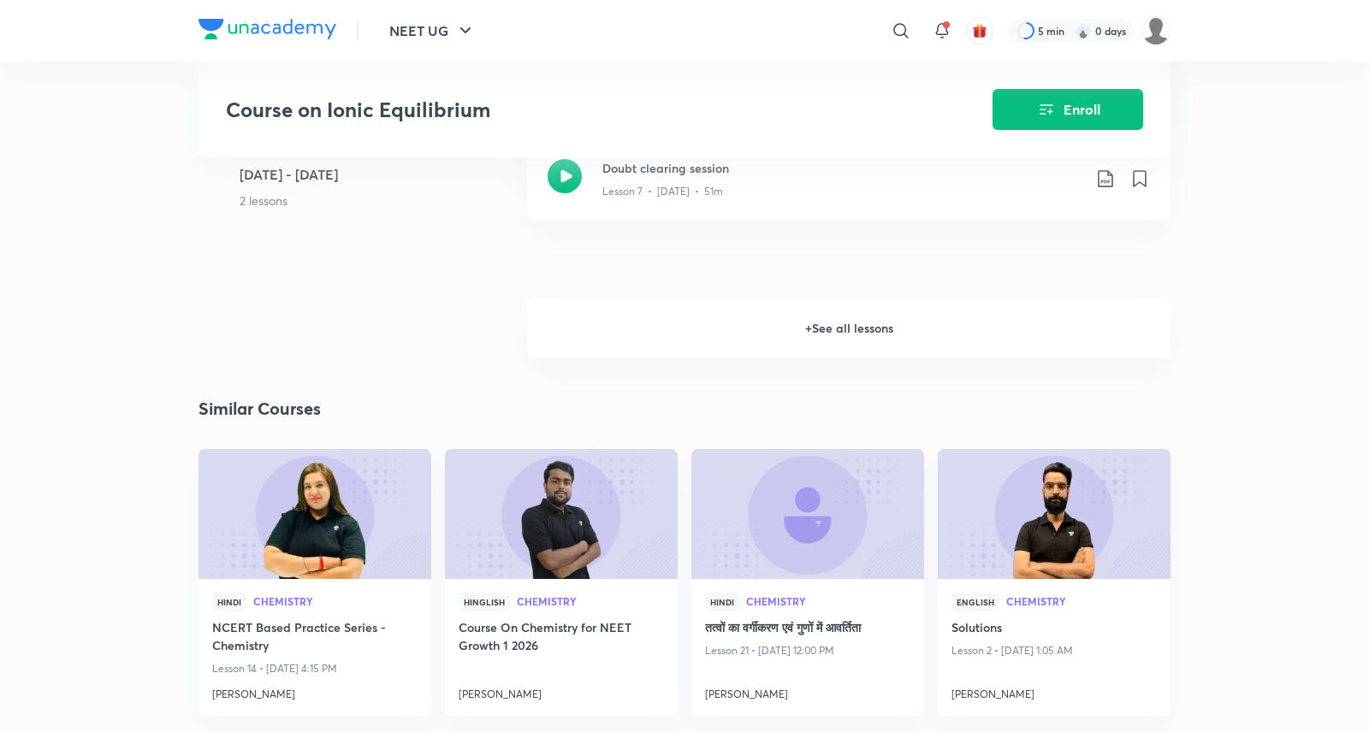
scroll to position [1413, 0]
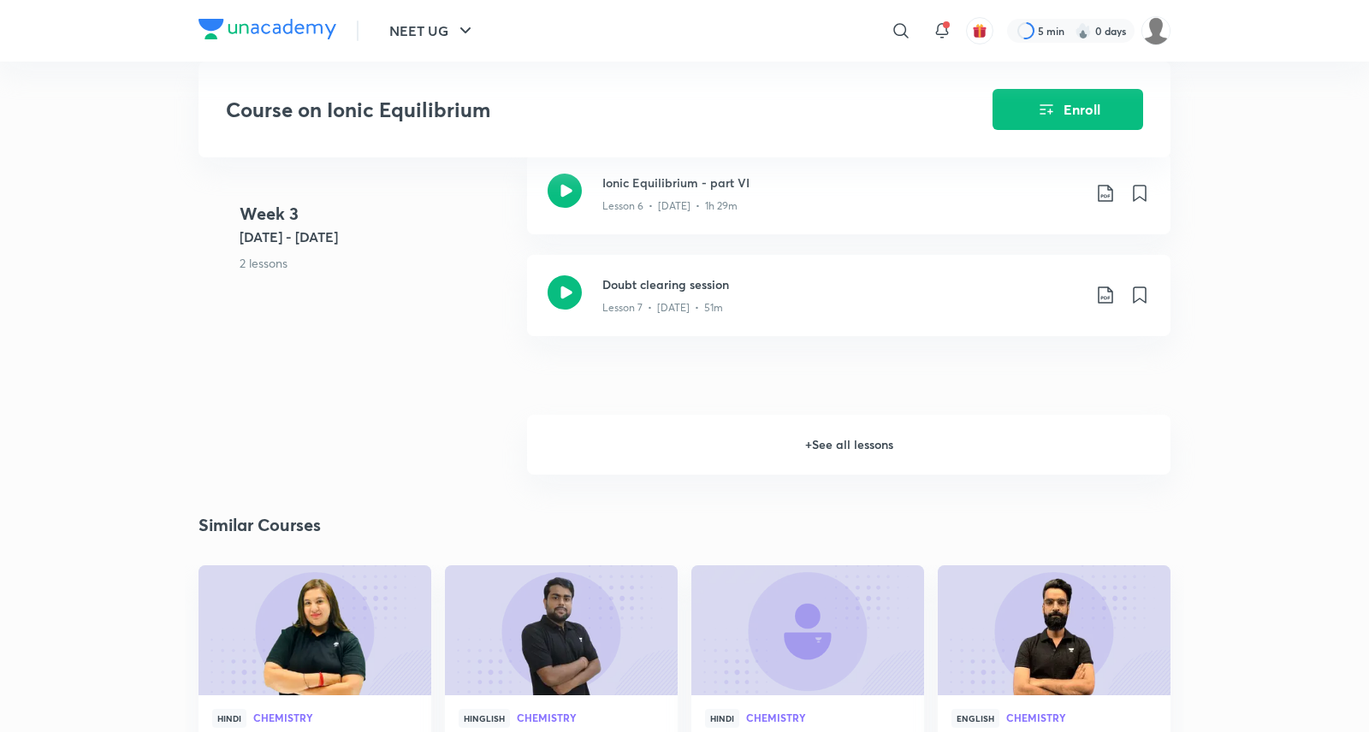
click at [846, 418] on h6 "+ See all lessons" at bounding box center [848, 445] width 643 height 60
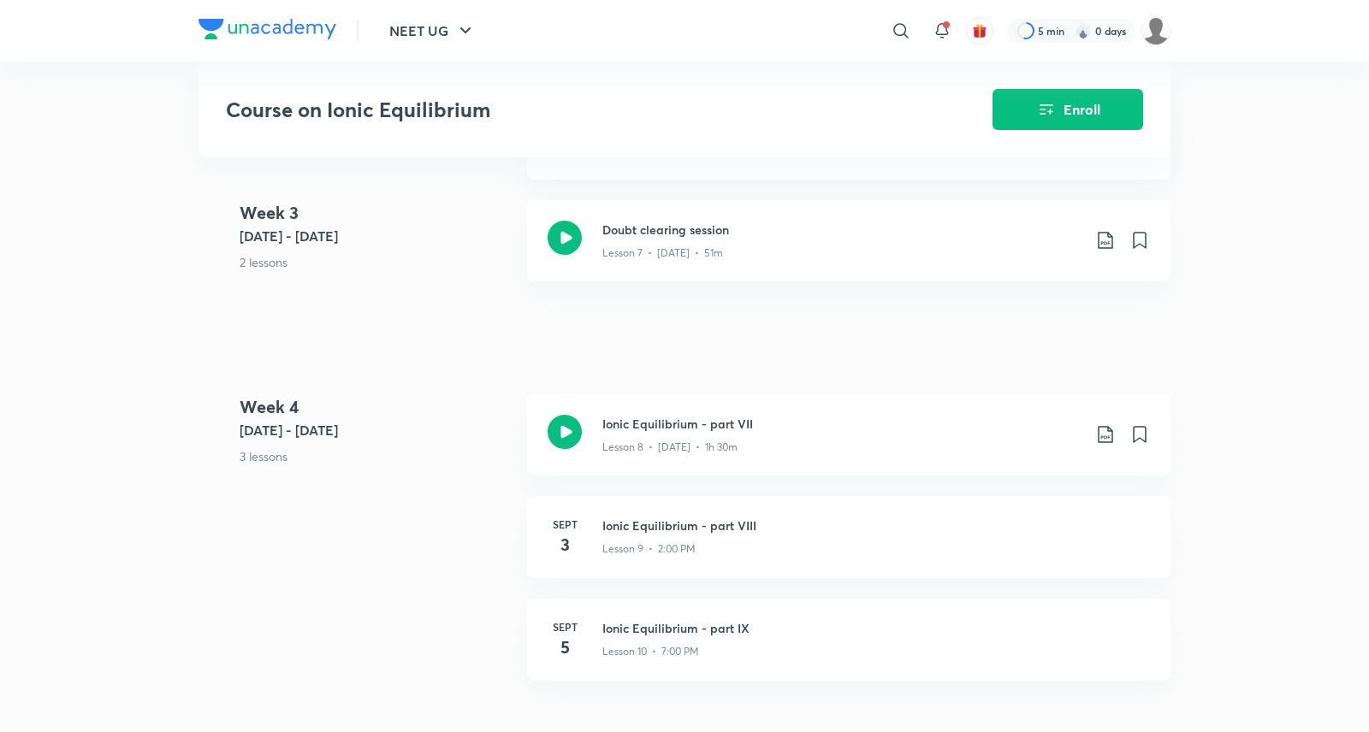
scroll to position [1478, 0]
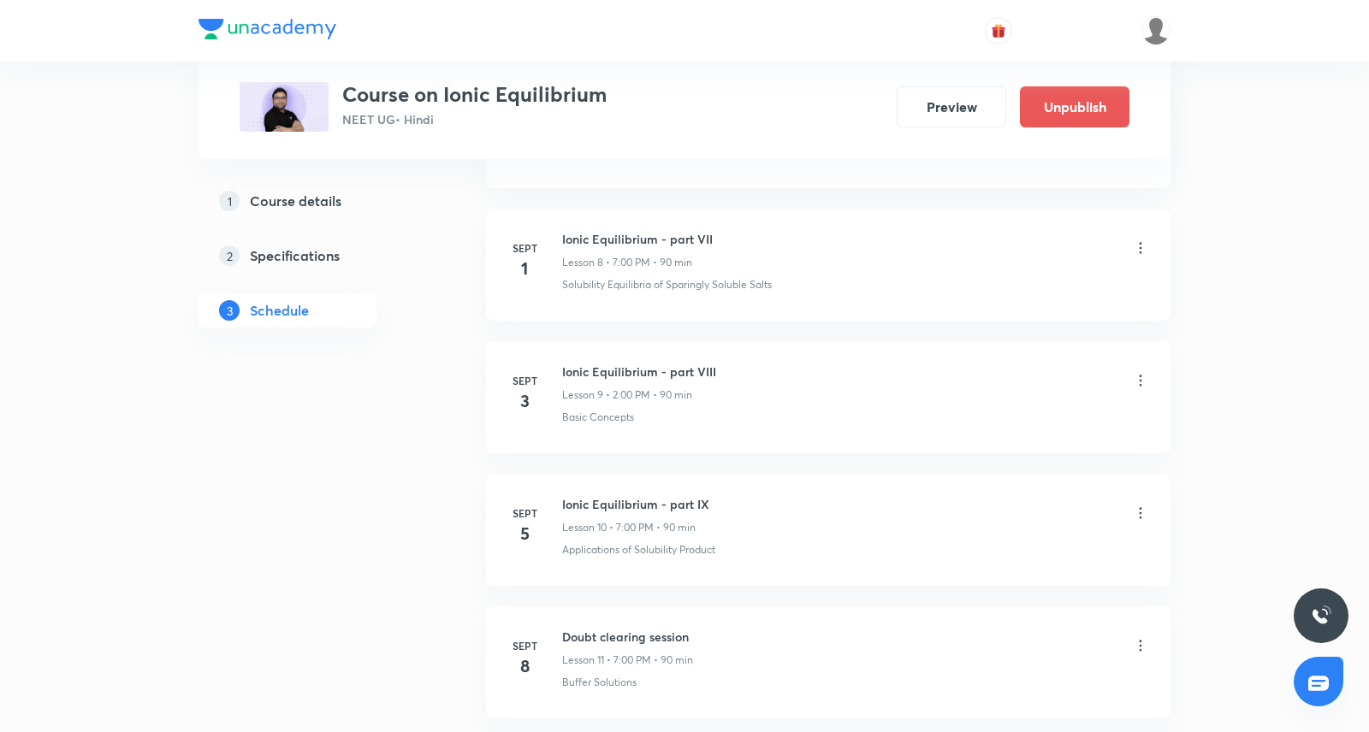
scroll to position [1739, 0]
click at [1139, 370] on icon at bounding box center [1140, 378] width 17 height 17
click at [1017, 411] on li "Edit" at bounding box center [1054, 417] width 187 height 32
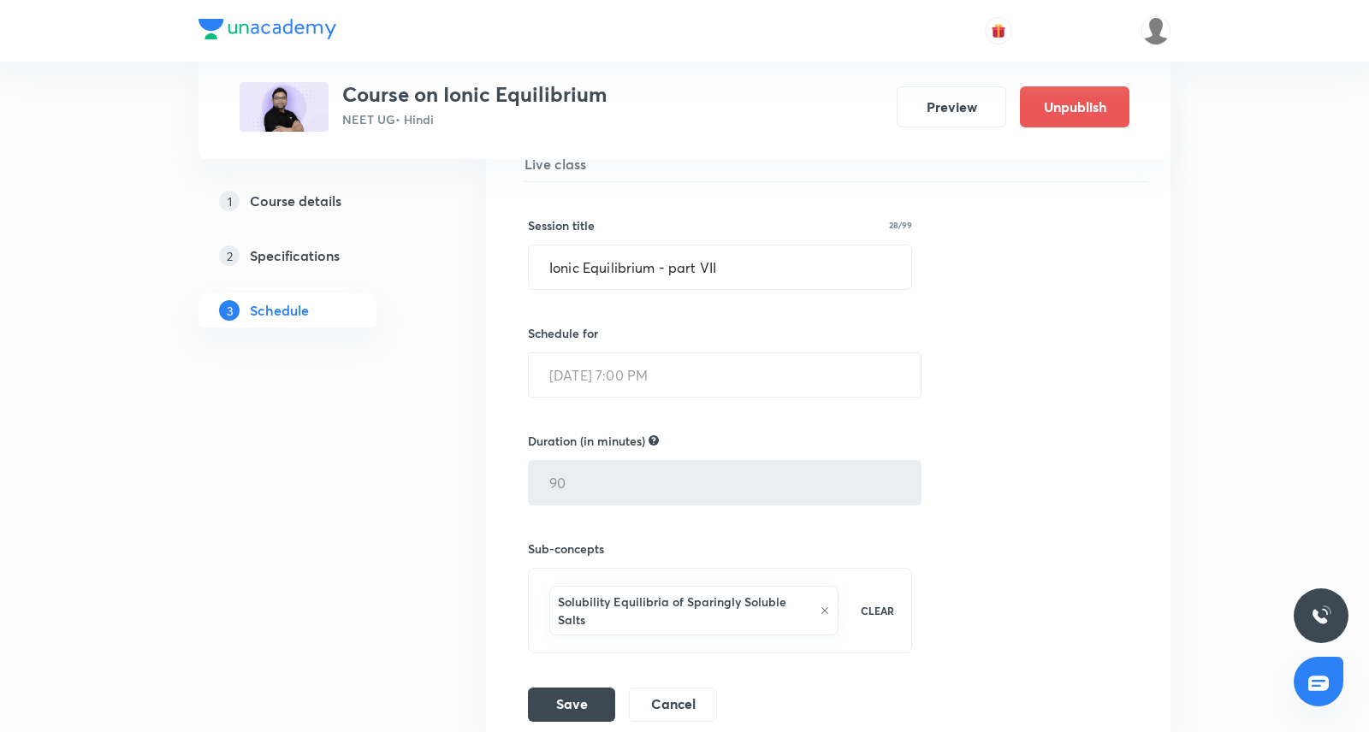
scroll to position [1520, 0]
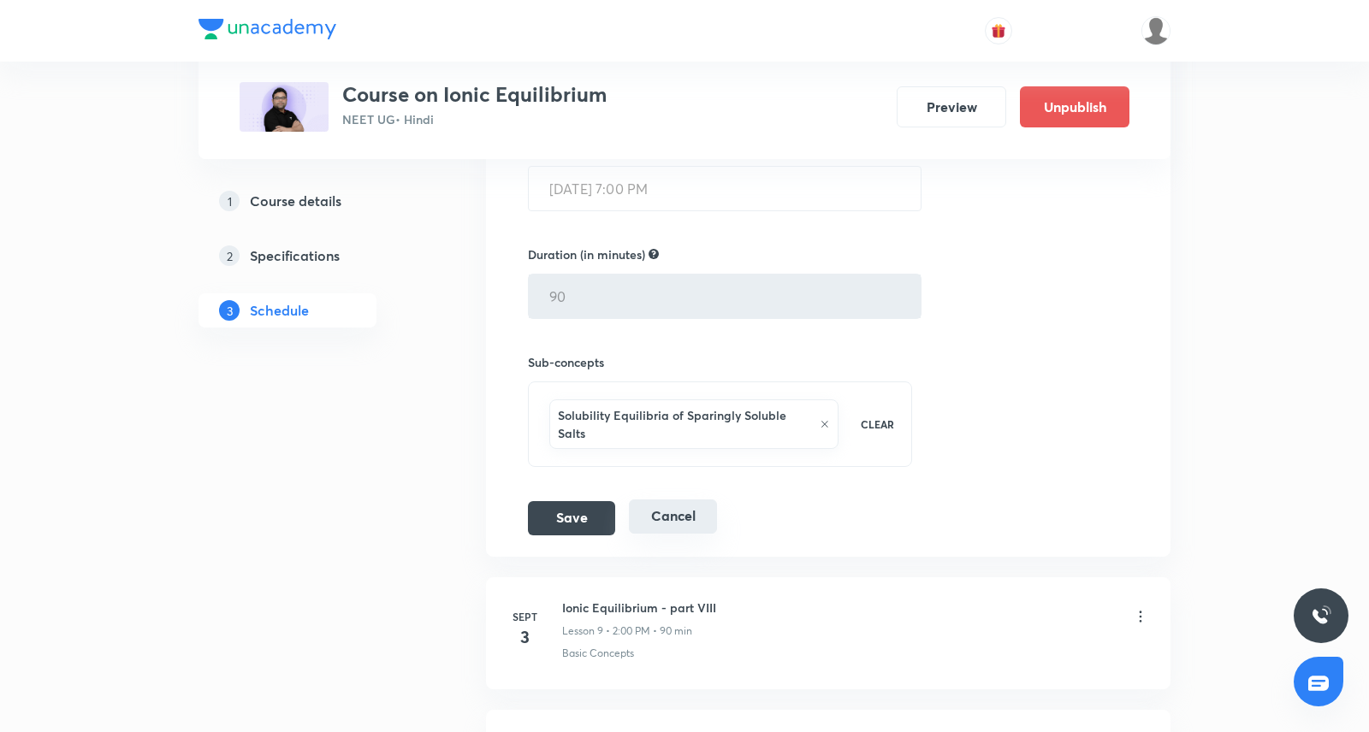
click at [675, 521] on button "Cancel" at bounding box center [673, 517] width 88 height 34
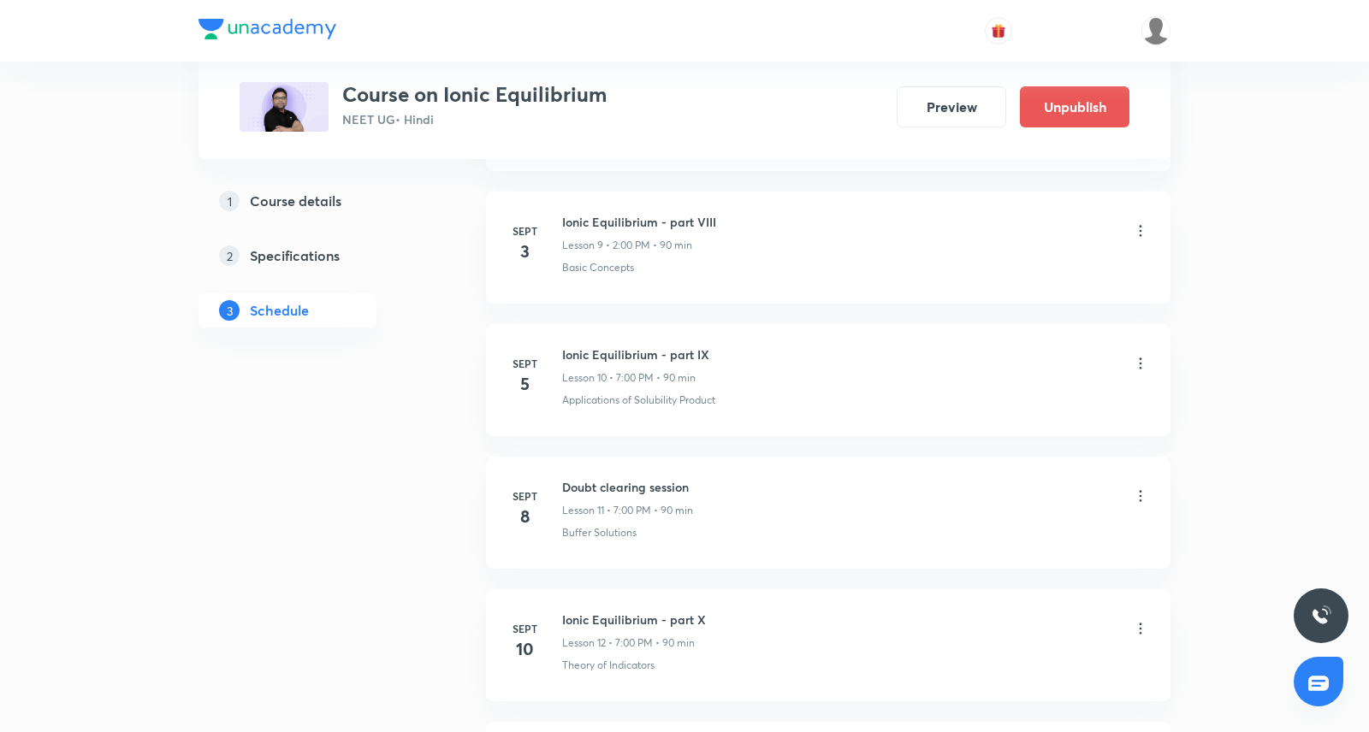
scroll to position [1444, 0]
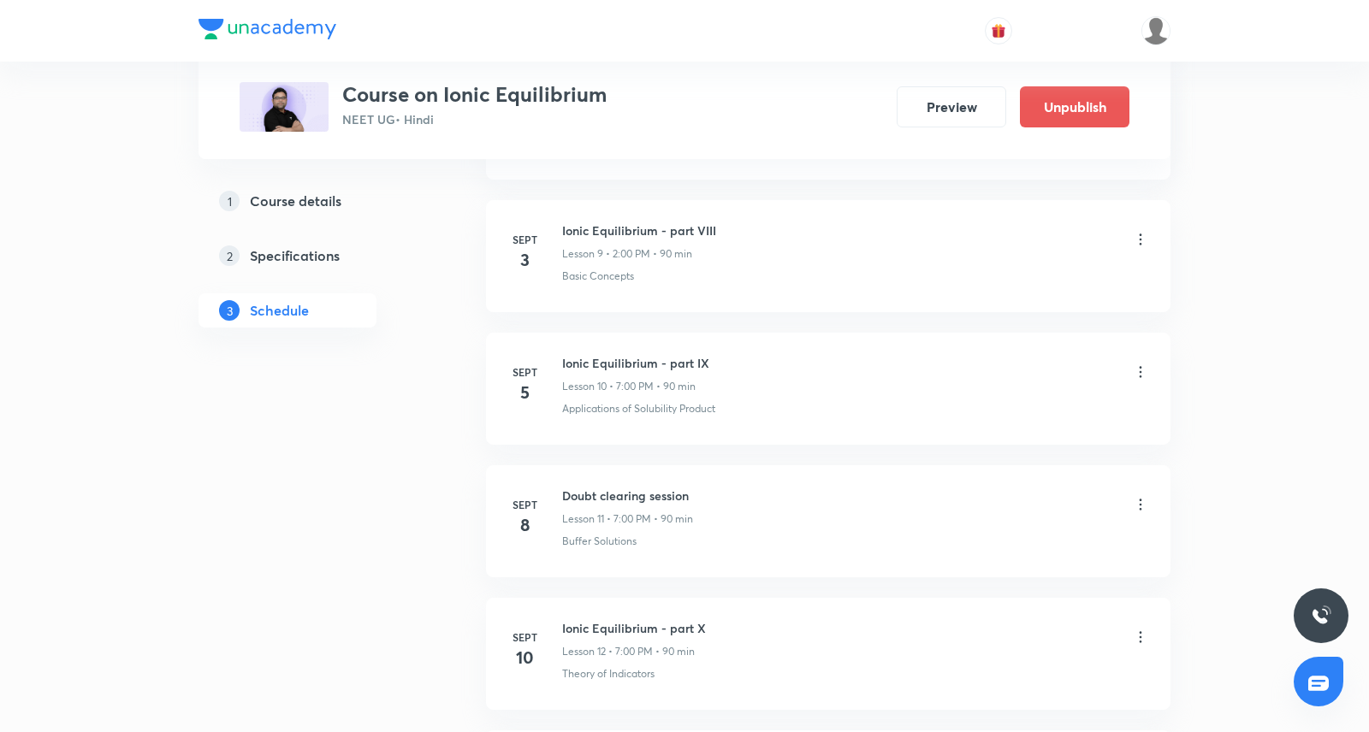
click at [1147, 235] on icon at bounding box center [1140, 239] width 17 height 17
click at [1042, 270] on li "Edit" at bounding box center [1054, 279] width 187 height 32
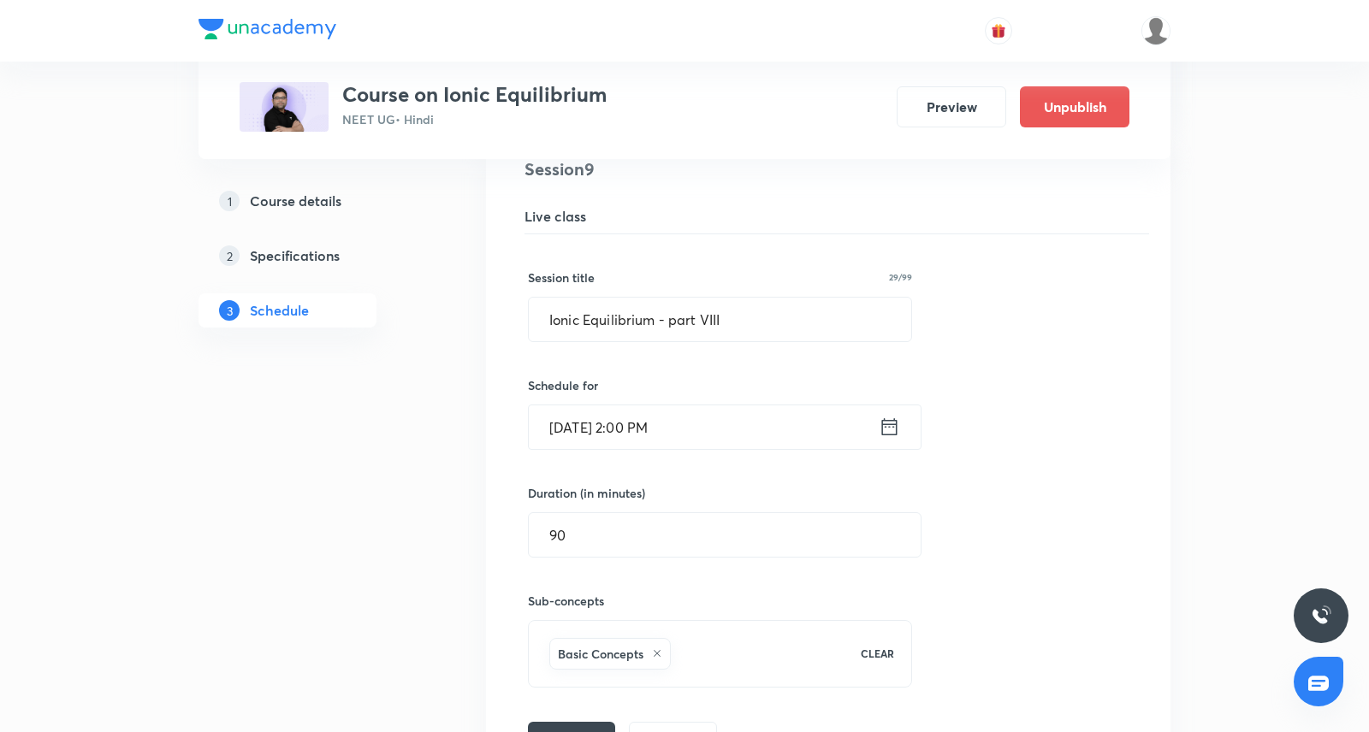
scroll to position [1408, 0]
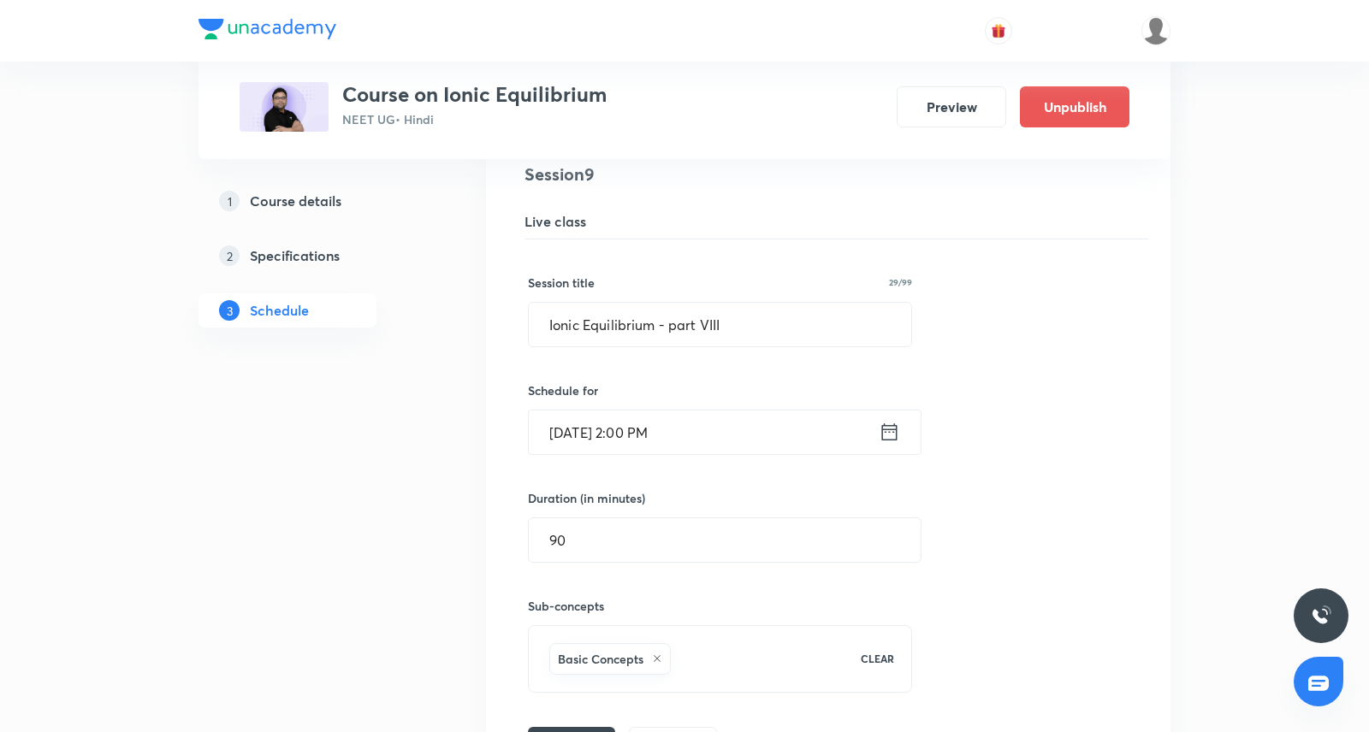
click at [879, 412] on div "Sept 3, 2025, 2:00 PM ​" at bounding box center [725, 432] width 394 height 45
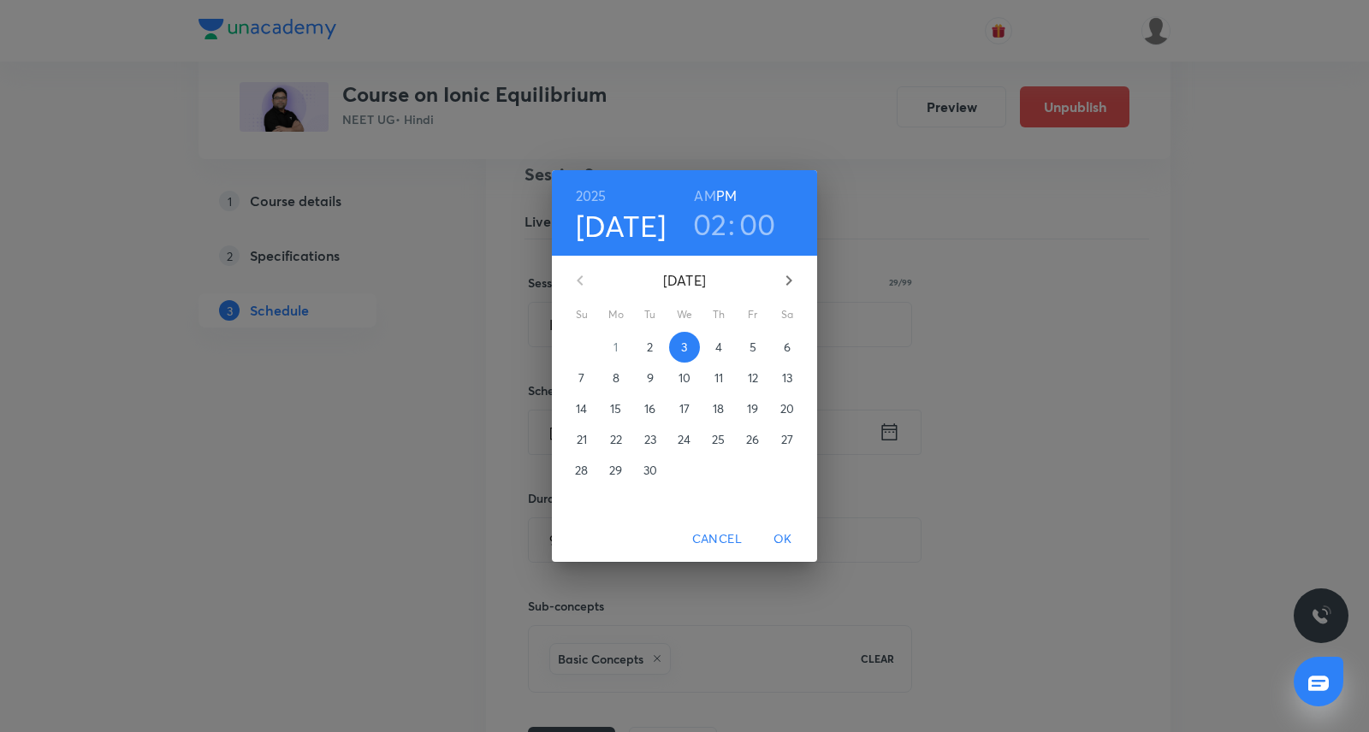
click at [711, 218] on h3 "02" at bounding box center [710, 224] width 34 height 36
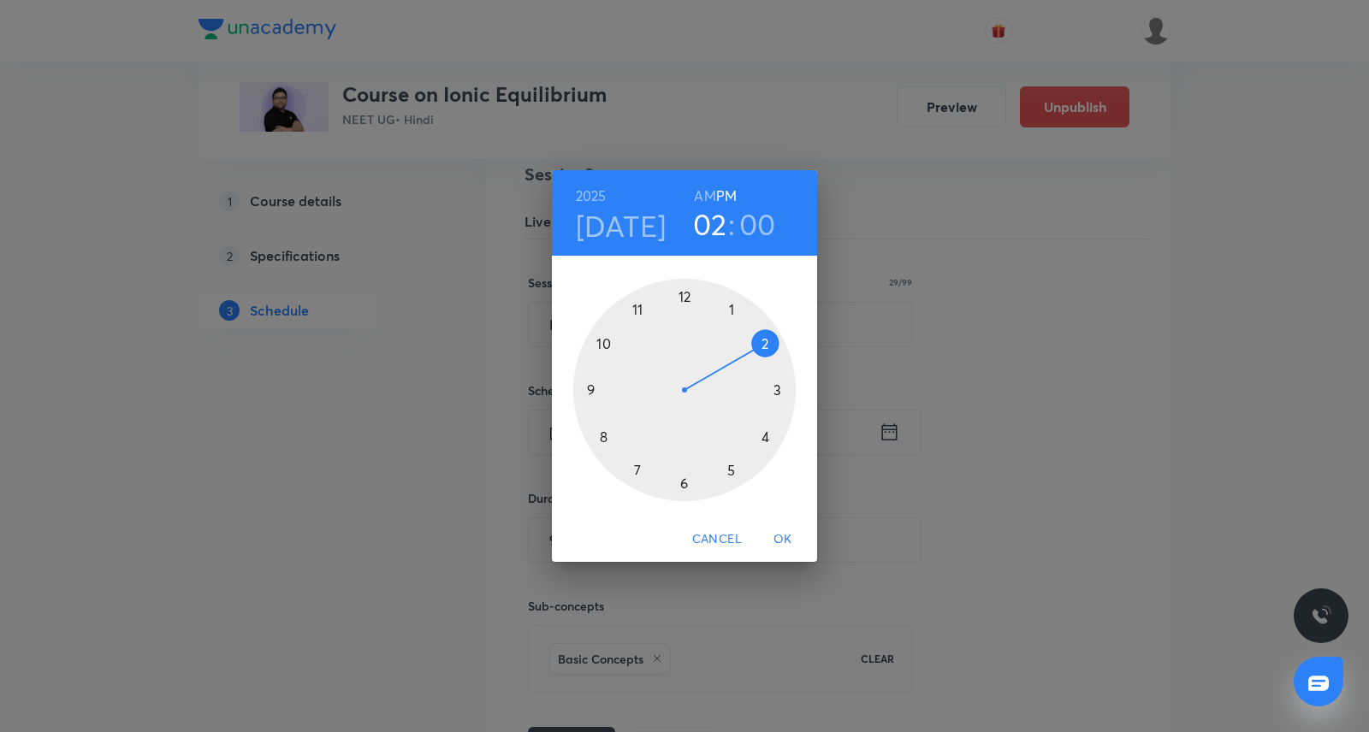
click at [633, 465] on div at bounding box center [684, 390] width 222 height 222
click at [790, 539] on span "OK" at bounding box center [782, 539] width 41 height 21
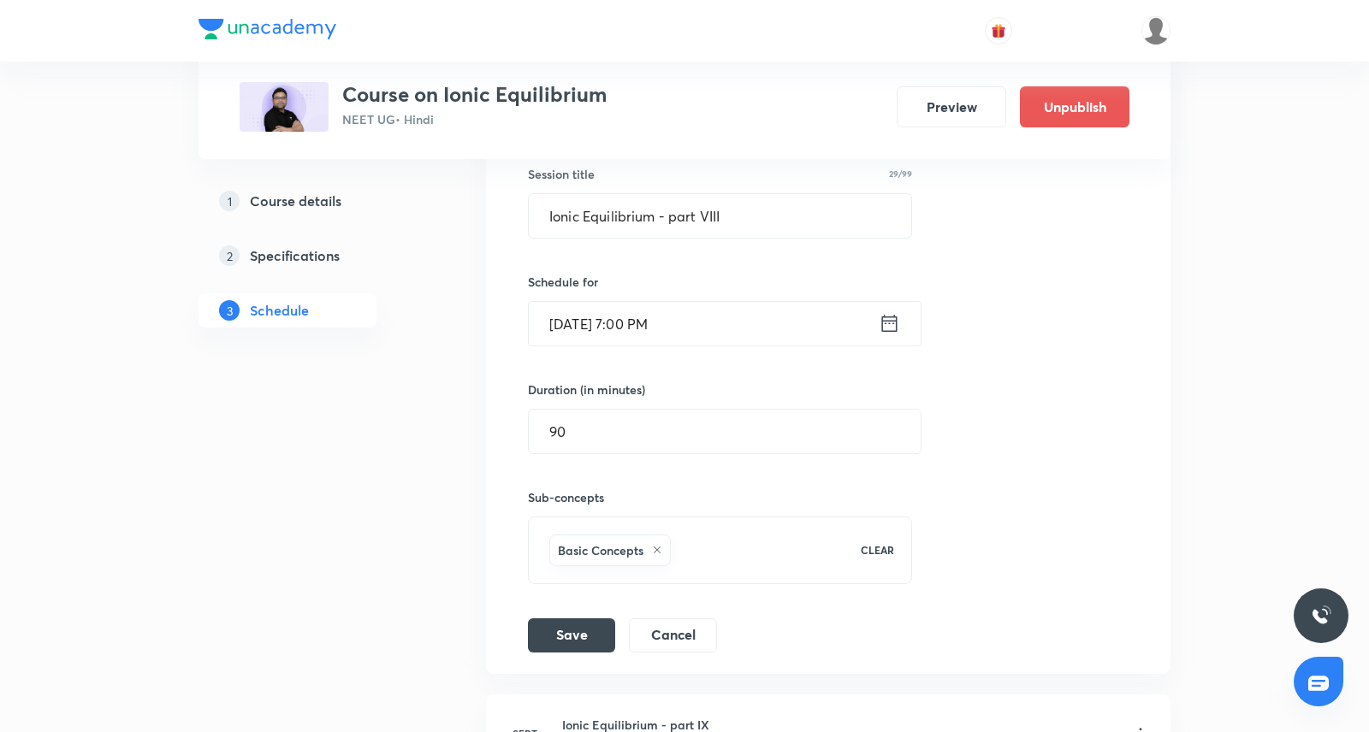
scroll to position [1555, 0]
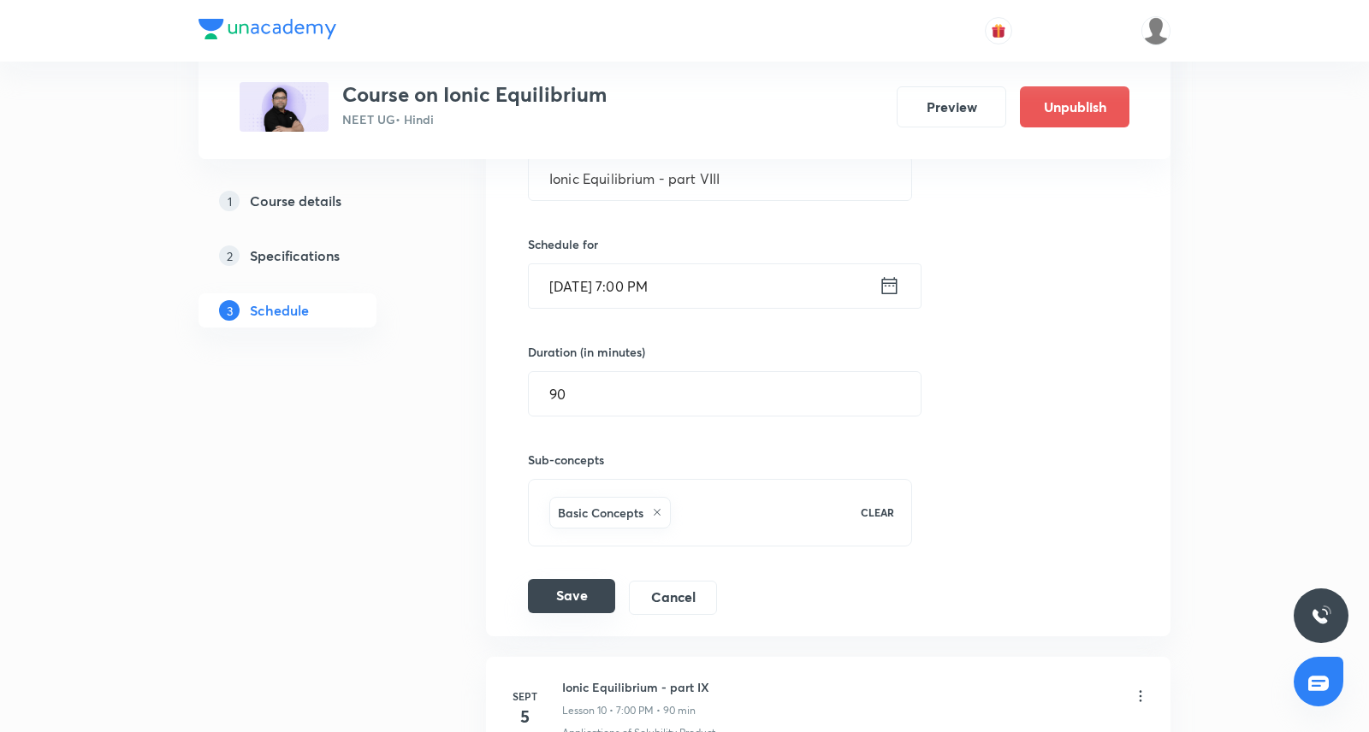
click at [561, 580] on button "Save" at bounding box center [571, 596] width 87 height 34
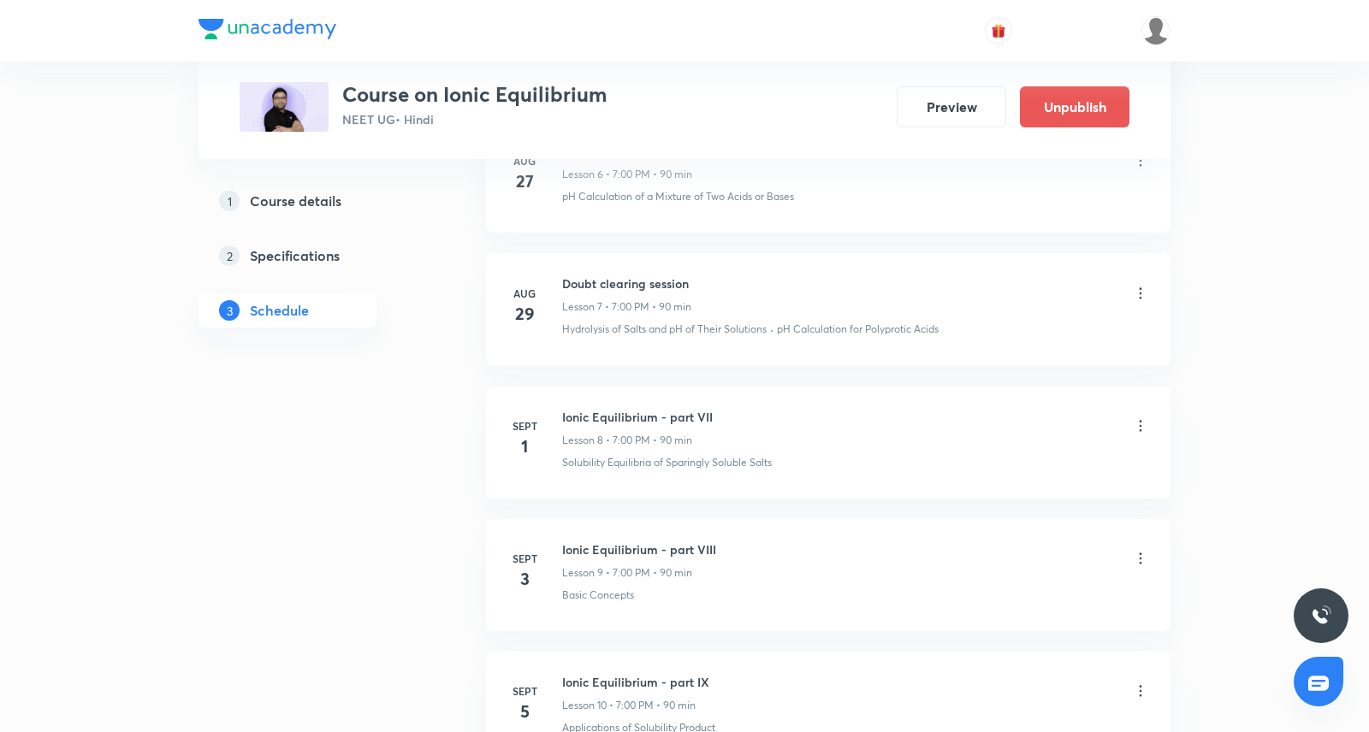
scroll to position [1668, 0]
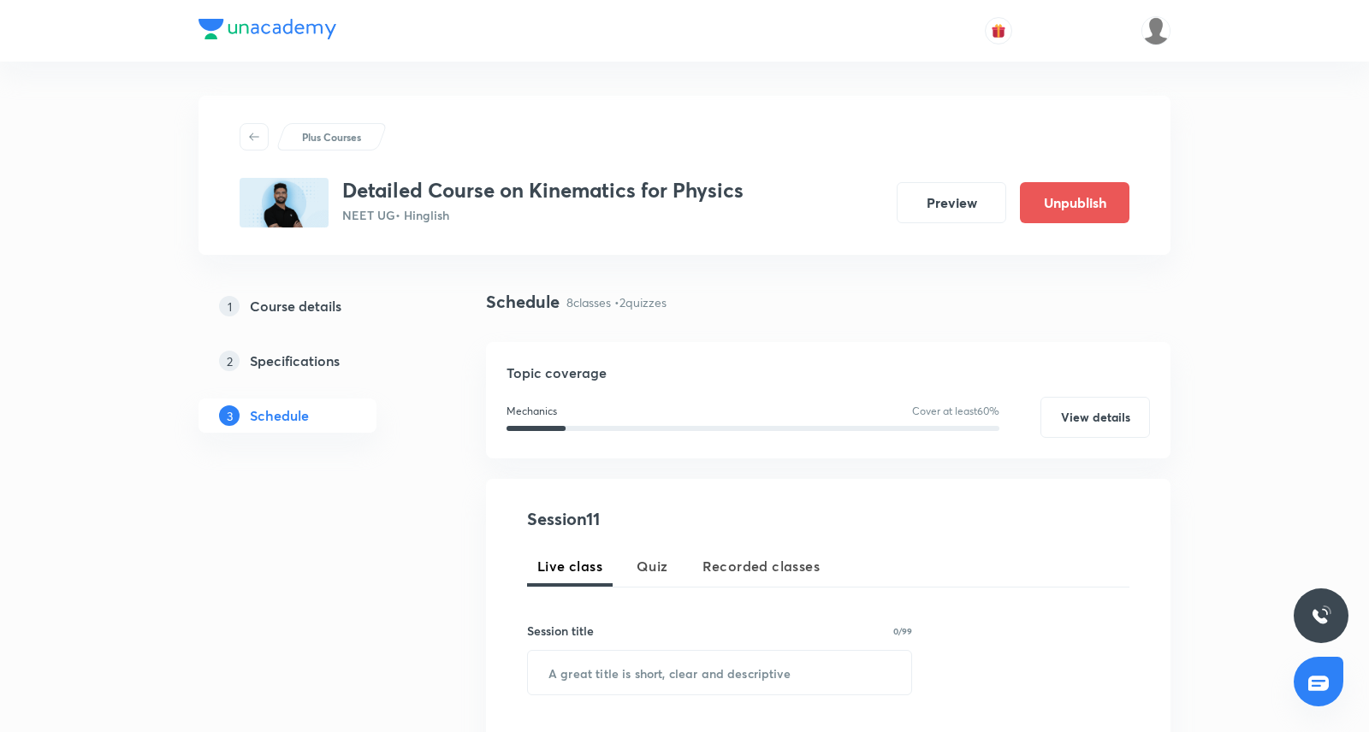
scroll to position [510, 0]
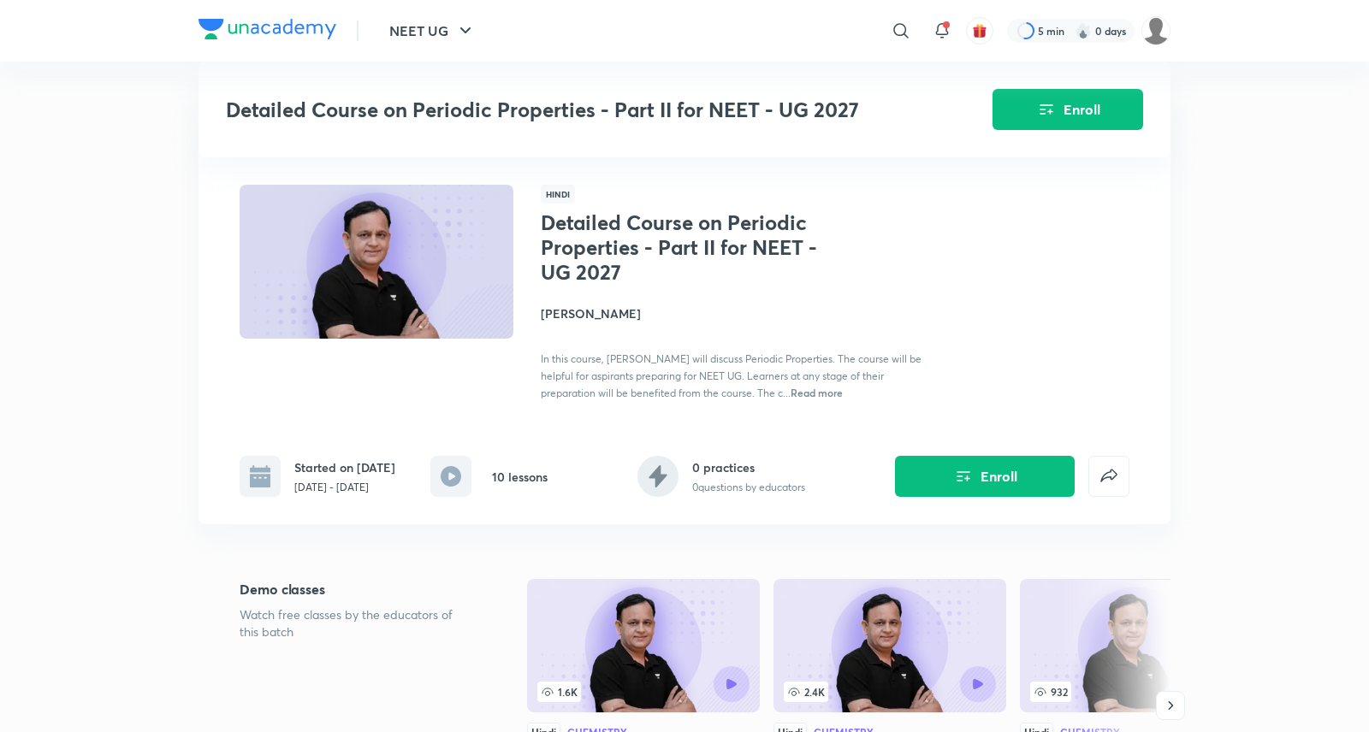
scroll to position [491, 0]
